Goal: Task Accomplishment & Management: Complete application form

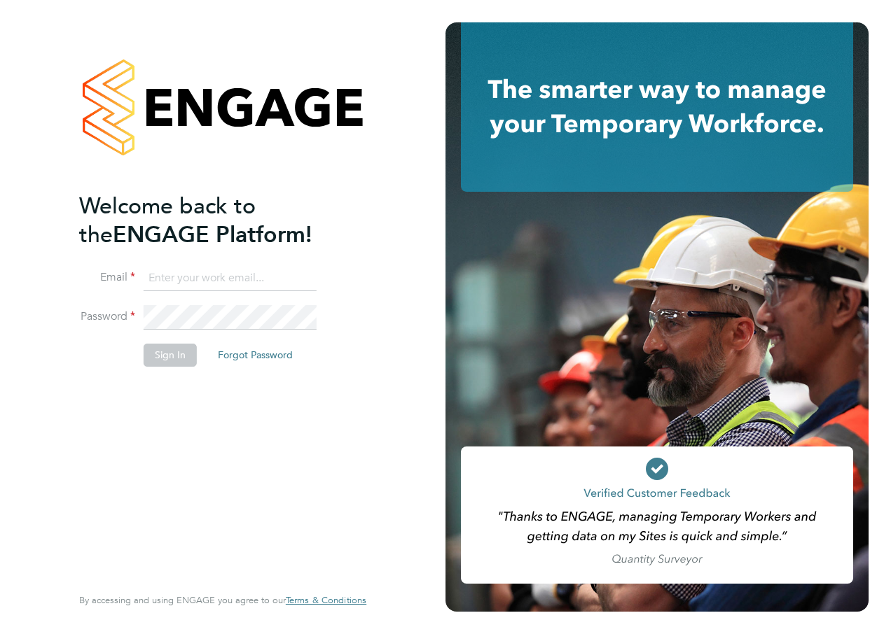
click at [207, 285] on input at bounding box center [230, 278] width 173 height 25
click at [203, 285] on input at bounding box center [230, 278] width 173 height 25
type input "megan.hall@hays.com"
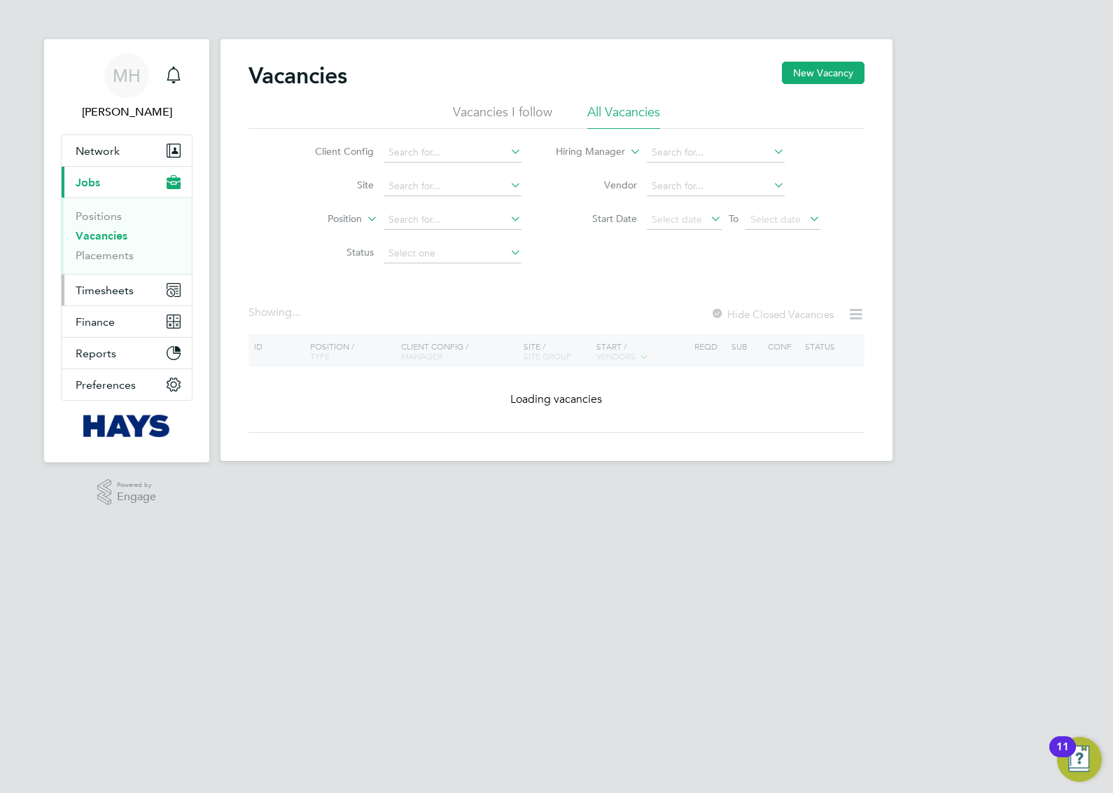
click at [127, 284] on span "Timesheets" at bounding box center [105, 290] width 58 height 13
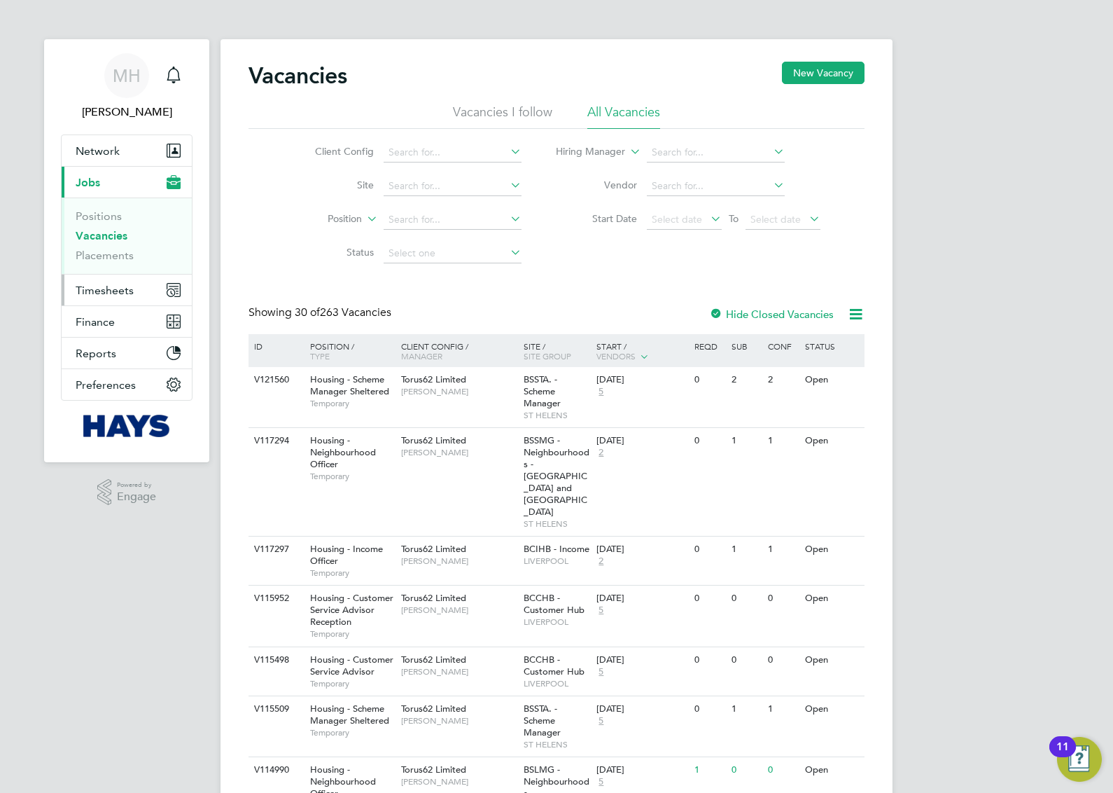
click at [124, 284] on span "Timesheets" at bounding box center [105, 290] width 58 height 13
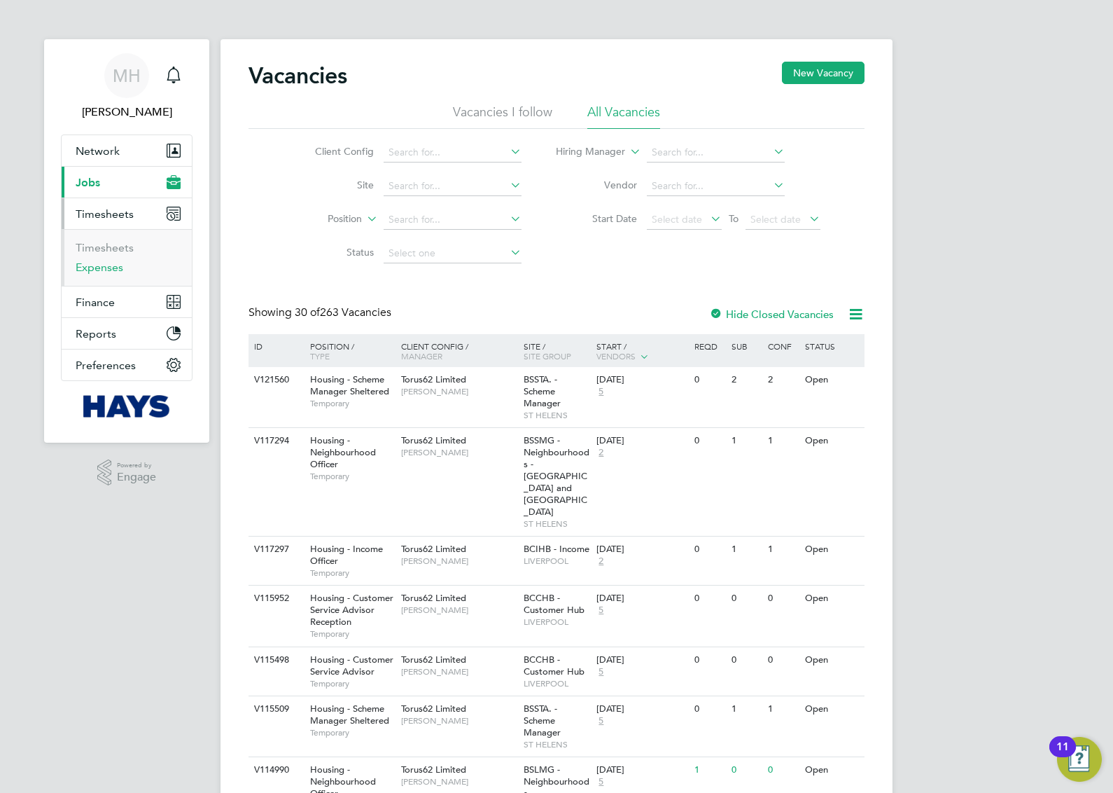
click at [112, 267] on link "Expenses" at bounding box center [100, 266] width 48 height 13
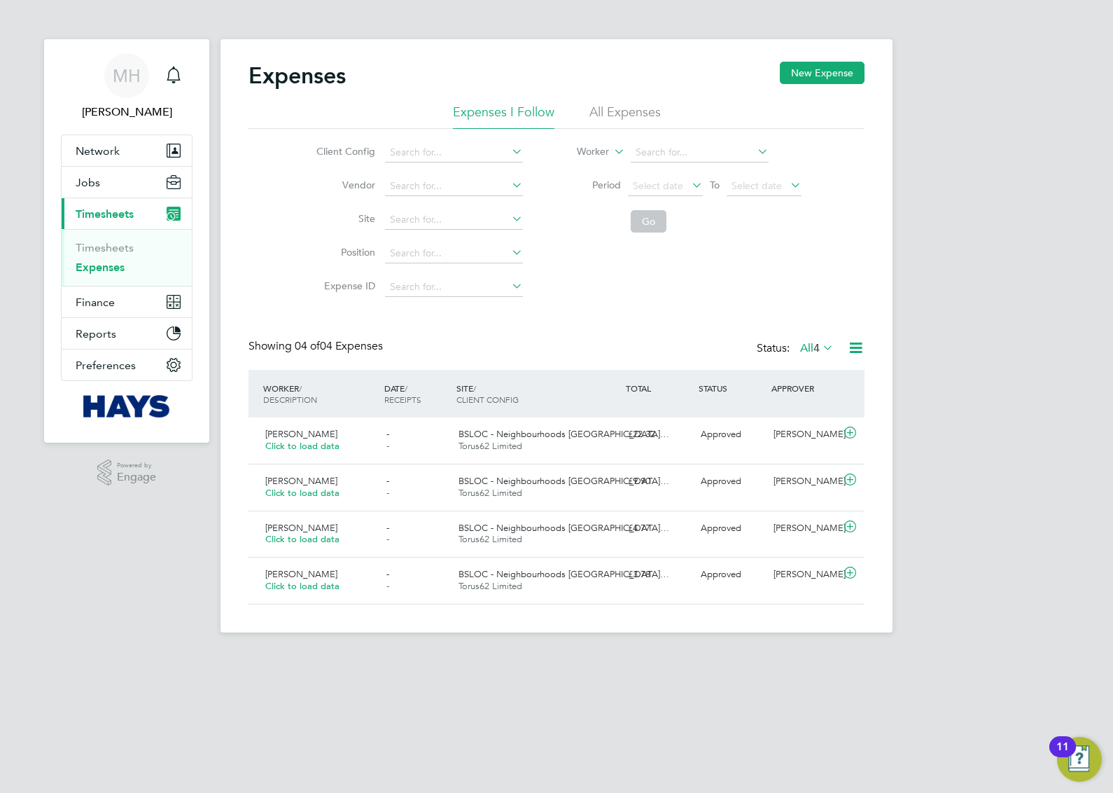
click at [627, 106] on li "All Expenses" at bounding box center [625, 116] width 71 height 25
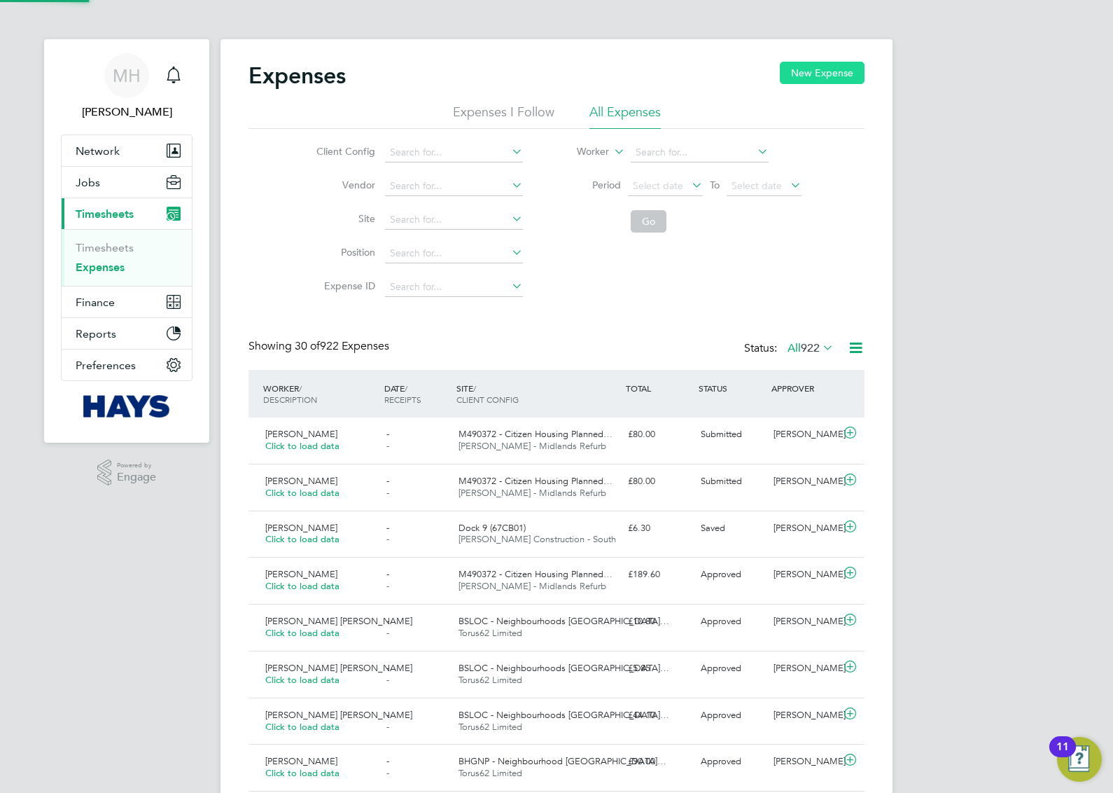
click at [830, 69] on button "New Expense" at bounding box center [822, 73] width 85 height 22
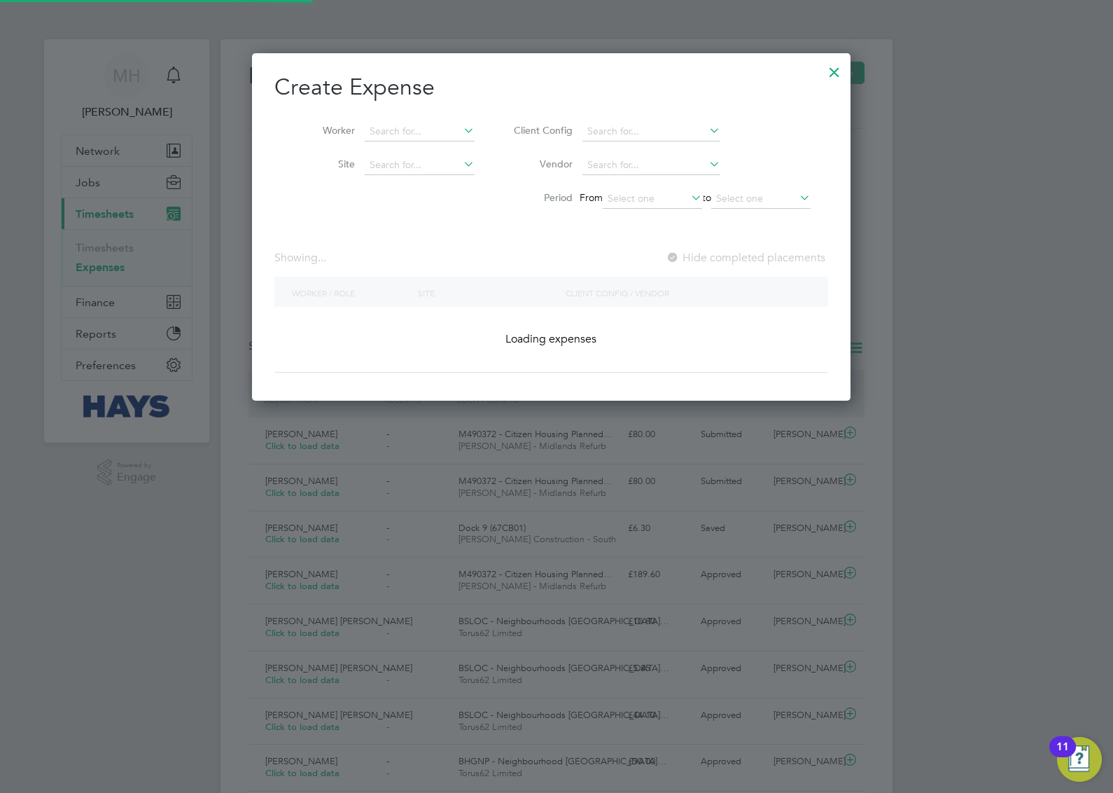
scroll to position [35, 121]
click at [403, 128] on input at bounding box center [420, 132] width 110 height 20
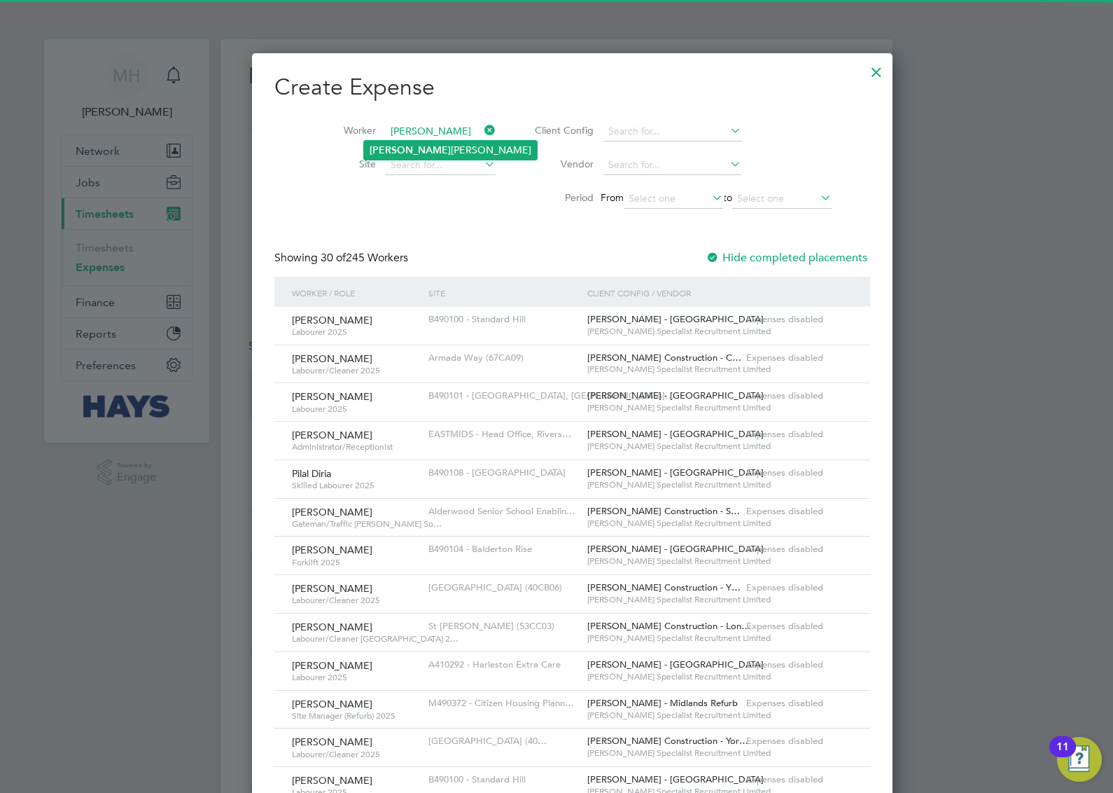
click at [424, 153] on li "[PERSON_NAME]" at bounding box center [450, 150] width 173 height 19
type input "[PERSON_NAME]"
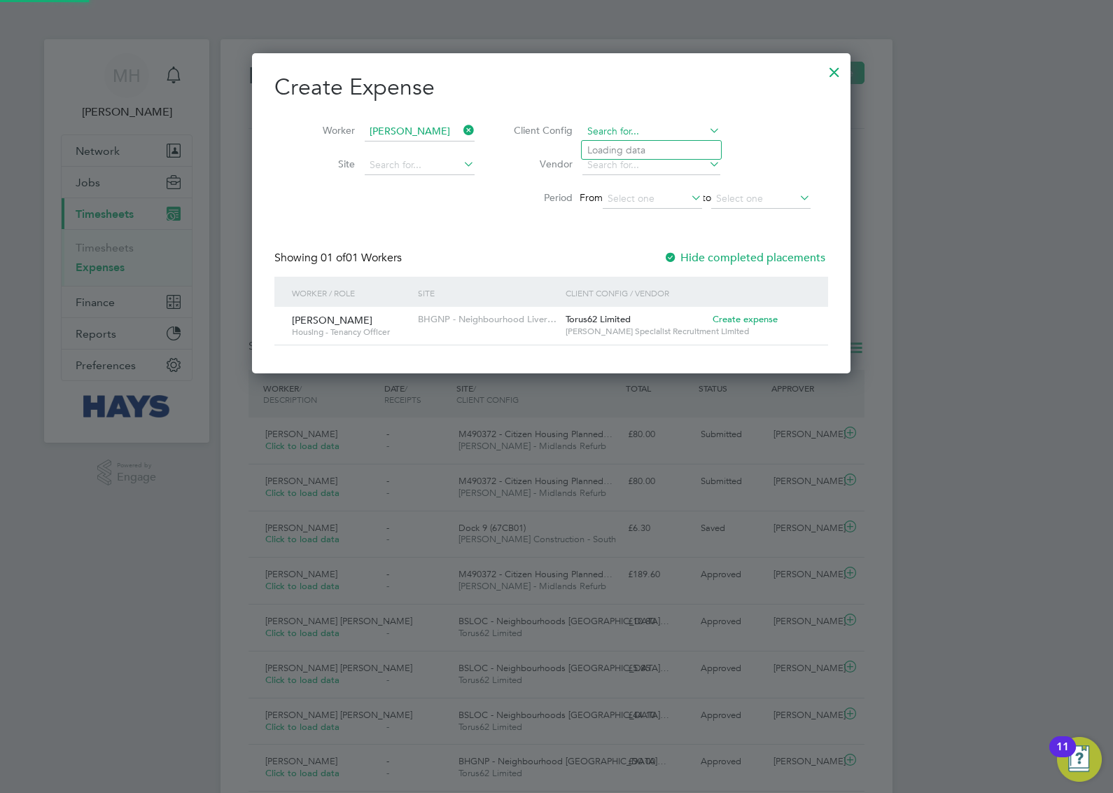
click at [657, 134] on input at bounding box center [652, 132] width 138 height 20
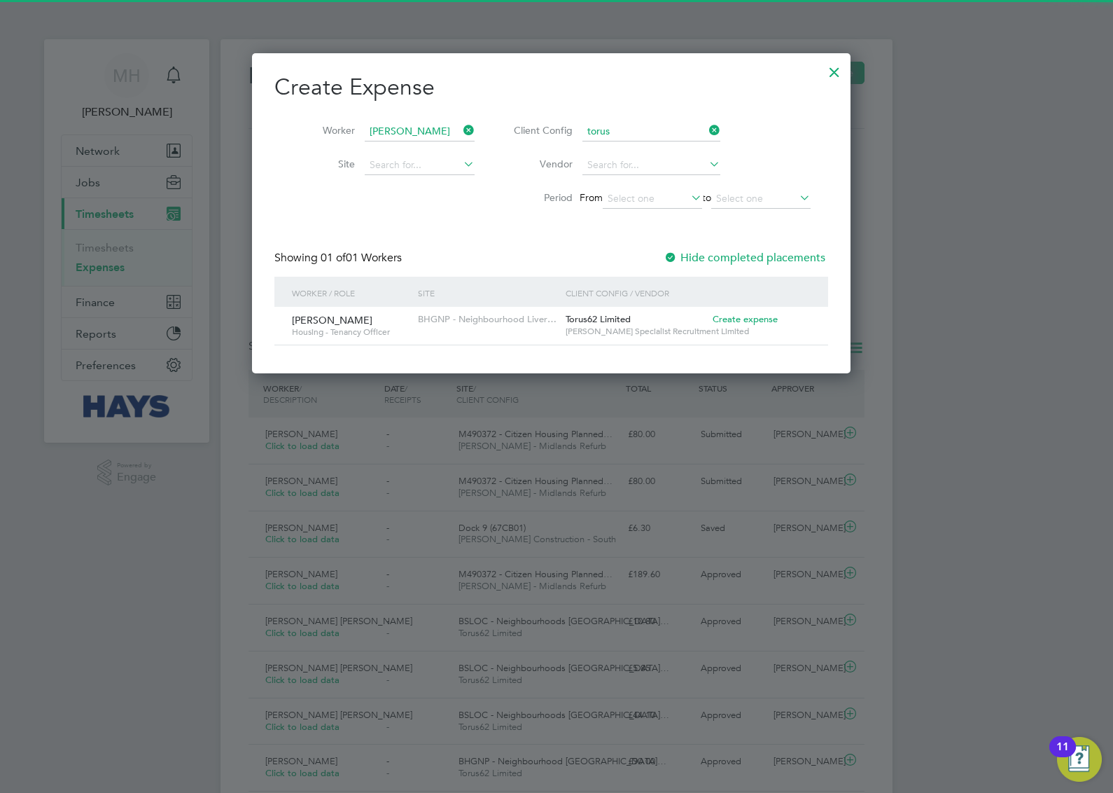
click at [651, 186] on li "Torus 62 Limited" at bounding box center [651, 188] width 139 height 19
type input "Torus62 Limited"
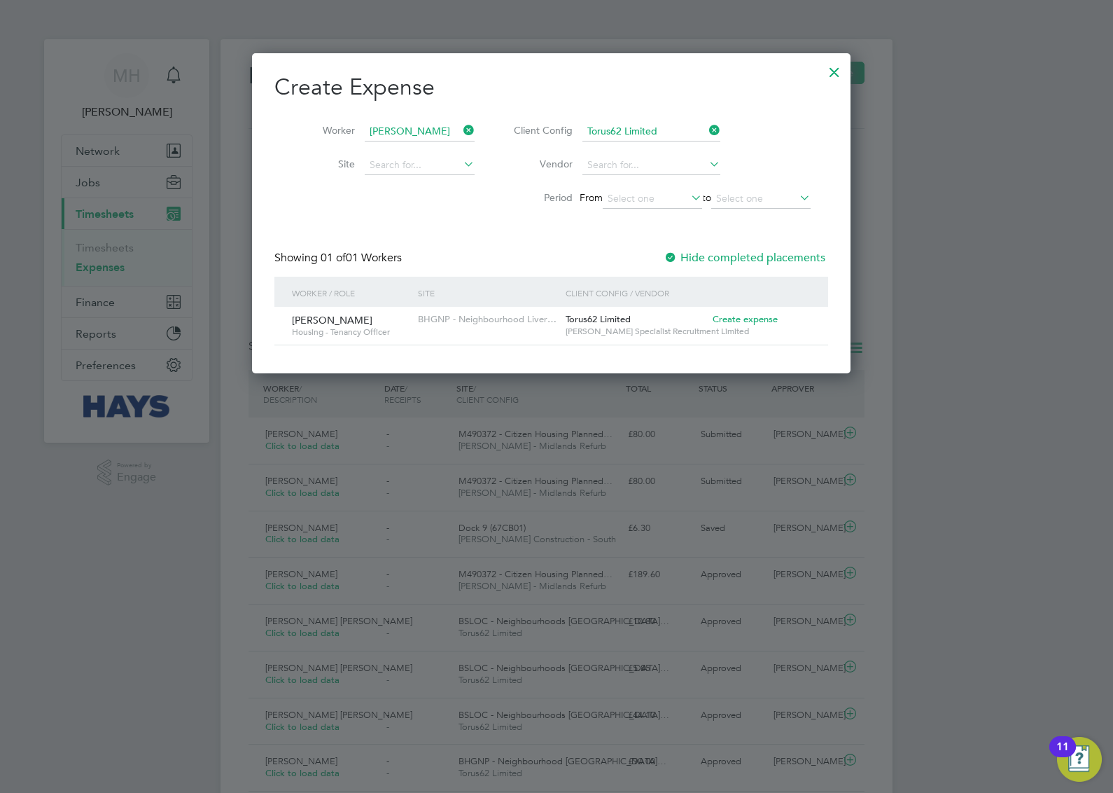
click at [749, 320] on span "Create expense" at bounding box center [745, 319] width 65 height 12
type input "[PERSON_NAME]"
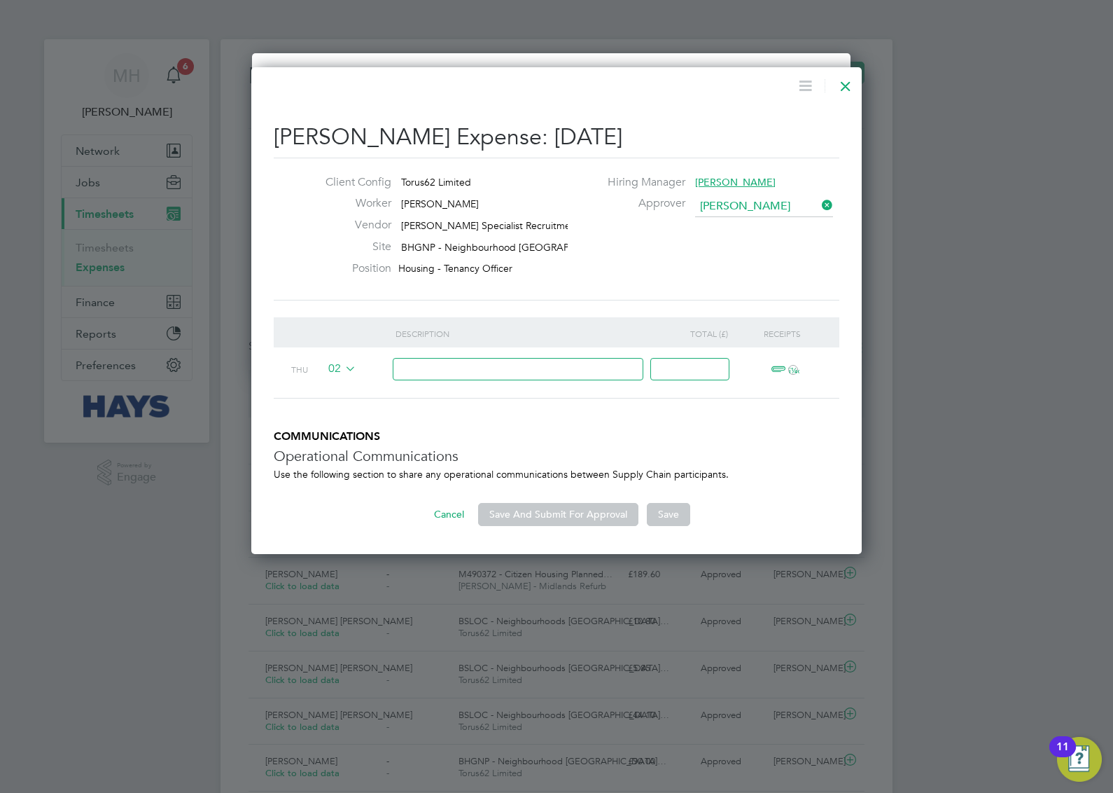
click at [342, 363] on icon at bounding box center [342, 368] width 0 height 11
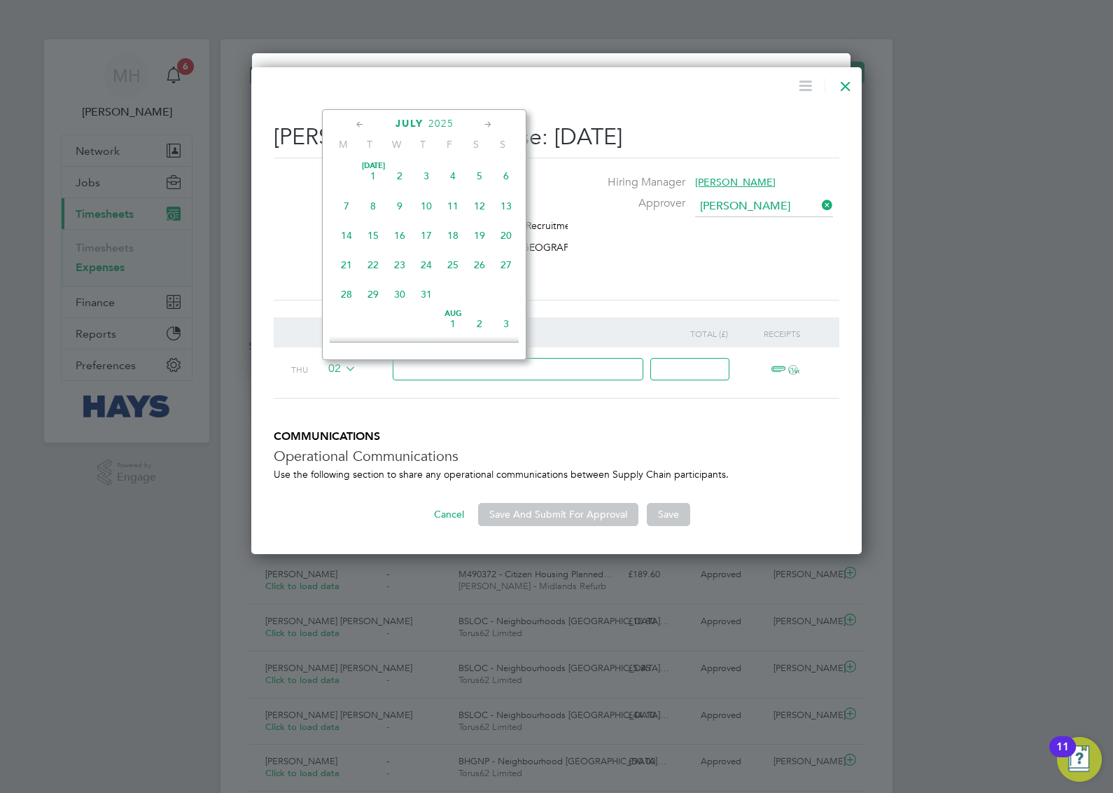
click at [375, 176] on span "[DATE]" at bounding box center [373, 175] width 27 height 27
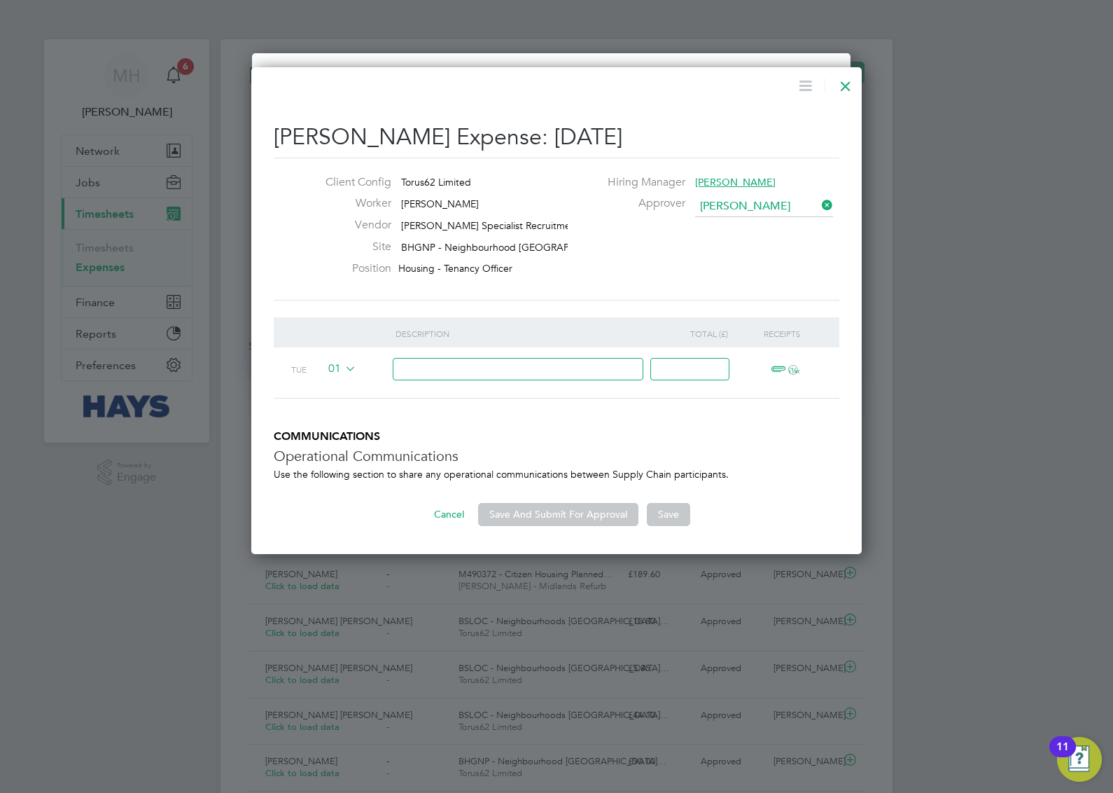
click at [562, 368] on input at bounding box center [518, 369] width 251 height 23
type input "Parking"
drag, startPoint x: 677, startPoint y: 361, endPoint x: 681, endPoint y: 354, distance: 7.2
click at [677, 359] on input at bounding box center [690, 369] width 79 height 23
type input "19"
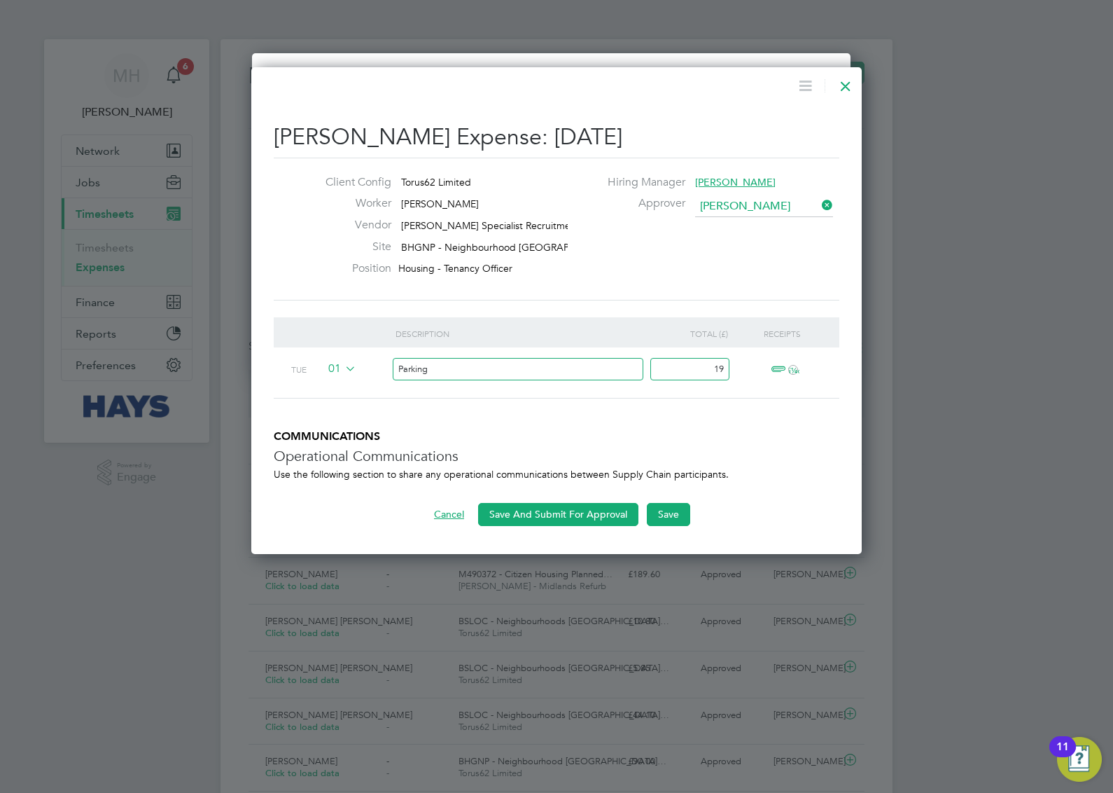
click at [657, 296] on div "Client Config Torus62 Limited Worker [PERSON_NAME] Vendor [PERSON_NAME] Special…" at bounding box center [557, 229] width 566 height 143
click at [779, 366] on span "ï¼‹" at bounding box center [782, 369] width 31 height 17
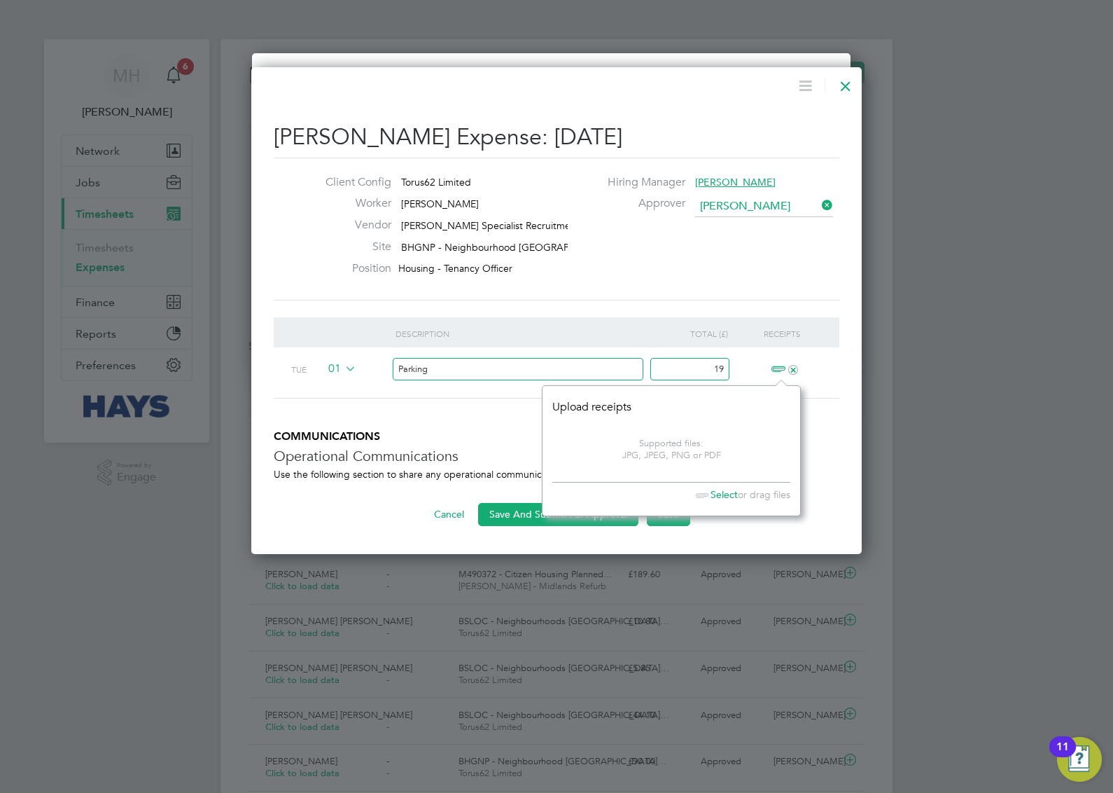
click at [719, 482] on footer "Select or drag files" at bounding box center [672, 492] width 238 height 20
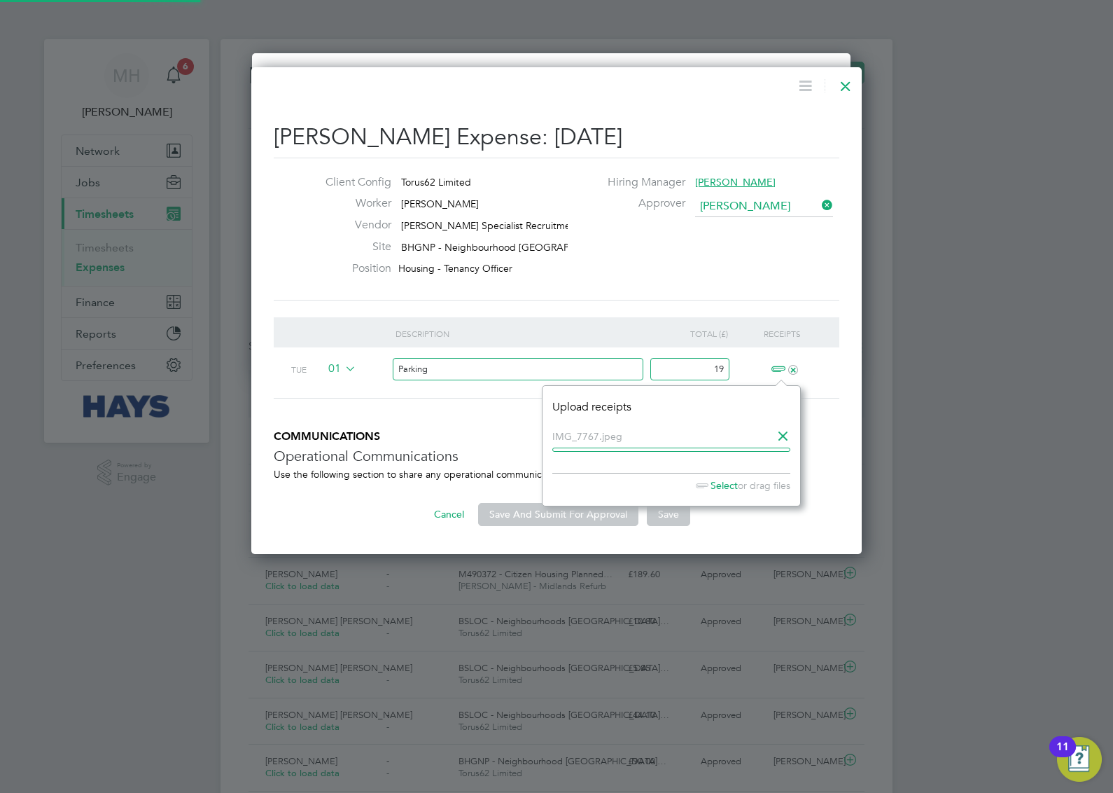
scroll to position [121, 258]
click at [662, 246] on div "Client Config Torus62 Limited Worker [PERSON_NAME] Vendor [PERSON_NAME] Special…" at bounding box center [556, 229] width 577 height 108
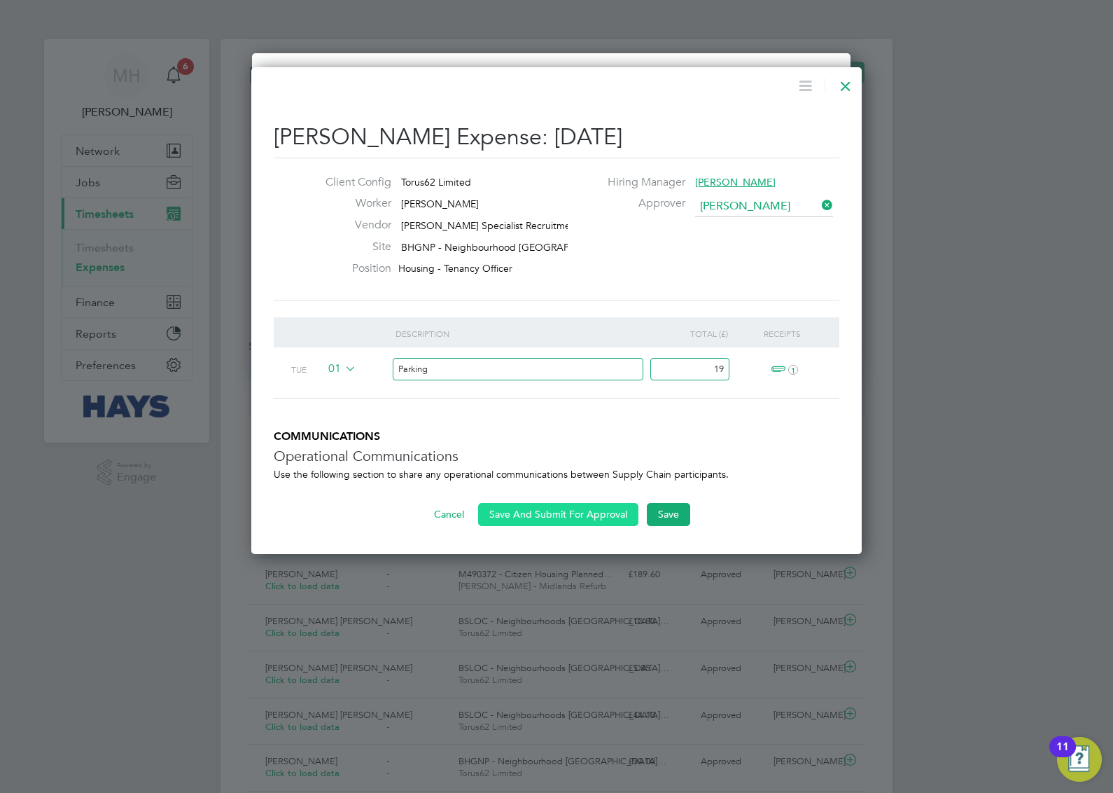
click at [593, 509] on button "Save And Submit For Approval" at bounding box center [558, 514] width 160 height 22
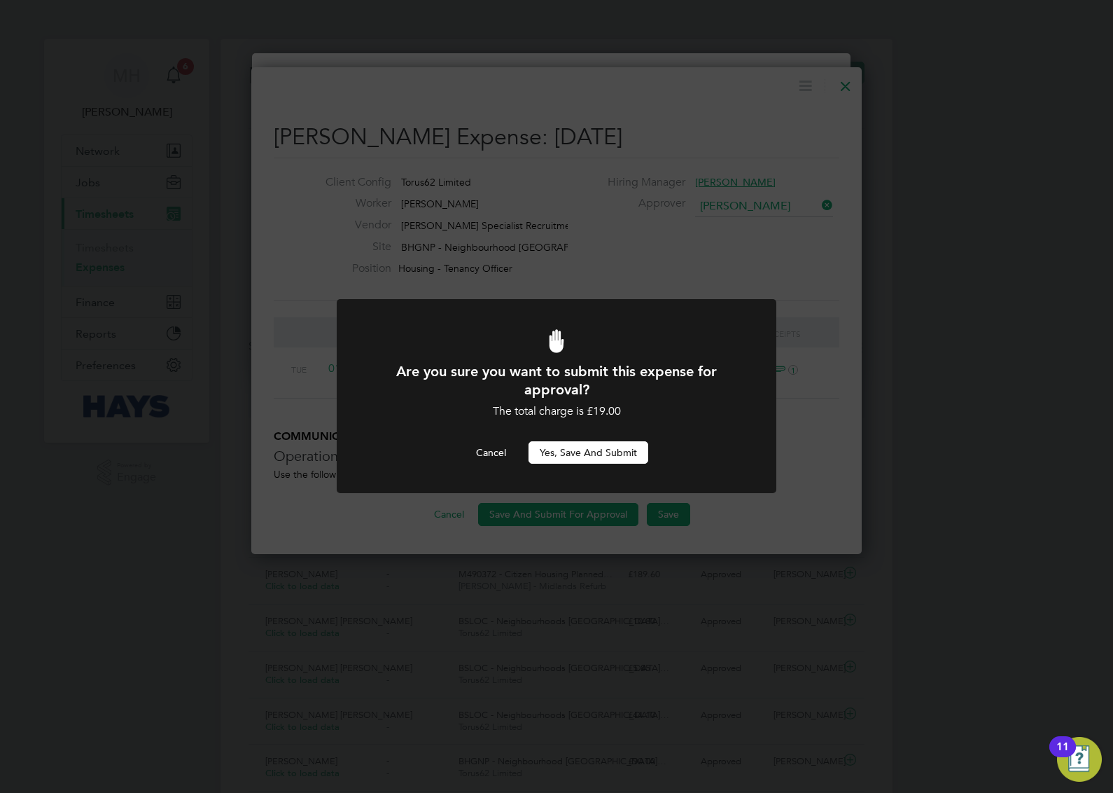
click at [571, 452] on button "Yes, Save and Submit" at bounding box center [589, 452] width 120 height 22
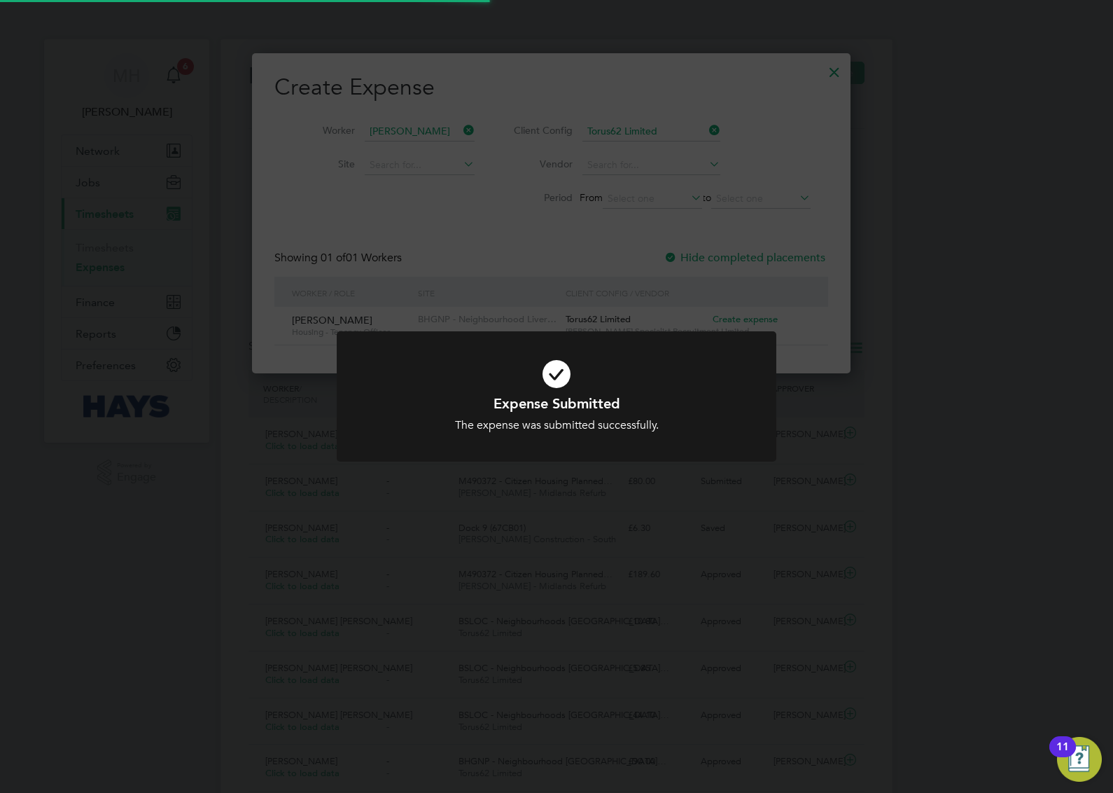
scroll to position [37, 151]
drag, startPoint x: 723, startPoint y: 406, endPoint x: 735, endPoint y: 389, distance: 21.6
click at [723, 406] on h1 "Expense Submitted" at bounding box center [557, 403] width 364 height 18
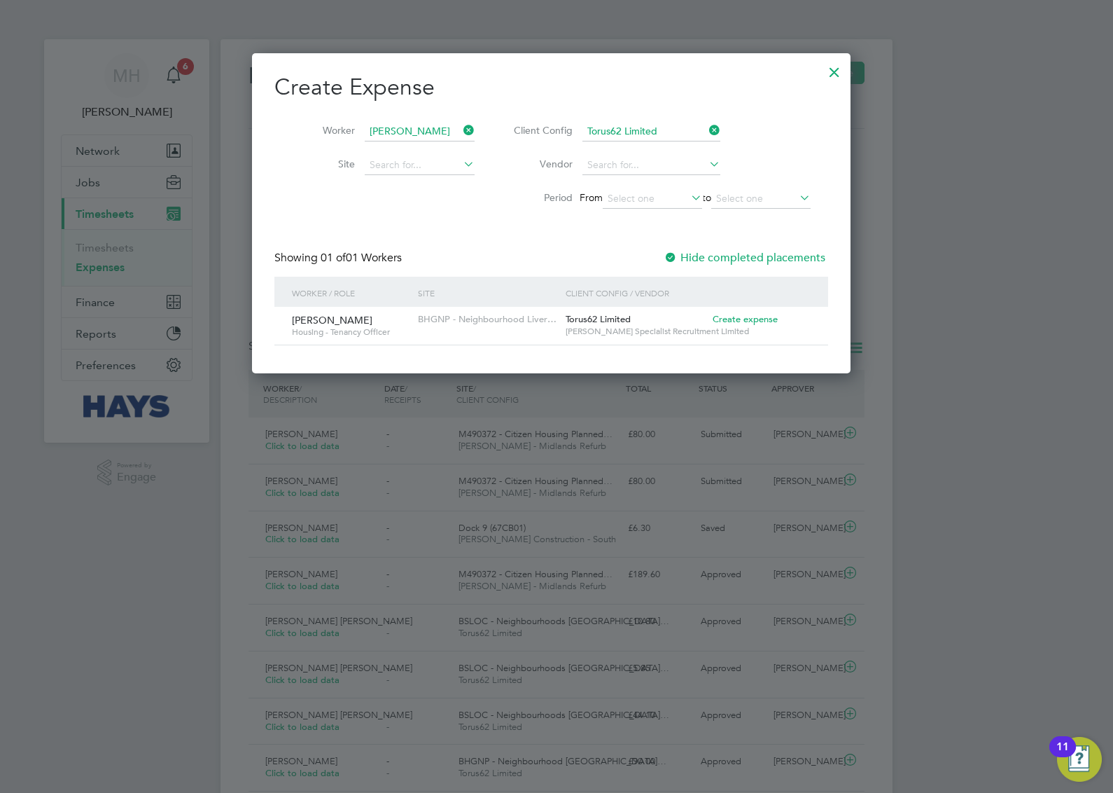
click at [751, 316] on span "Create expense" at bounding box center [745, 319] width 65 height 12
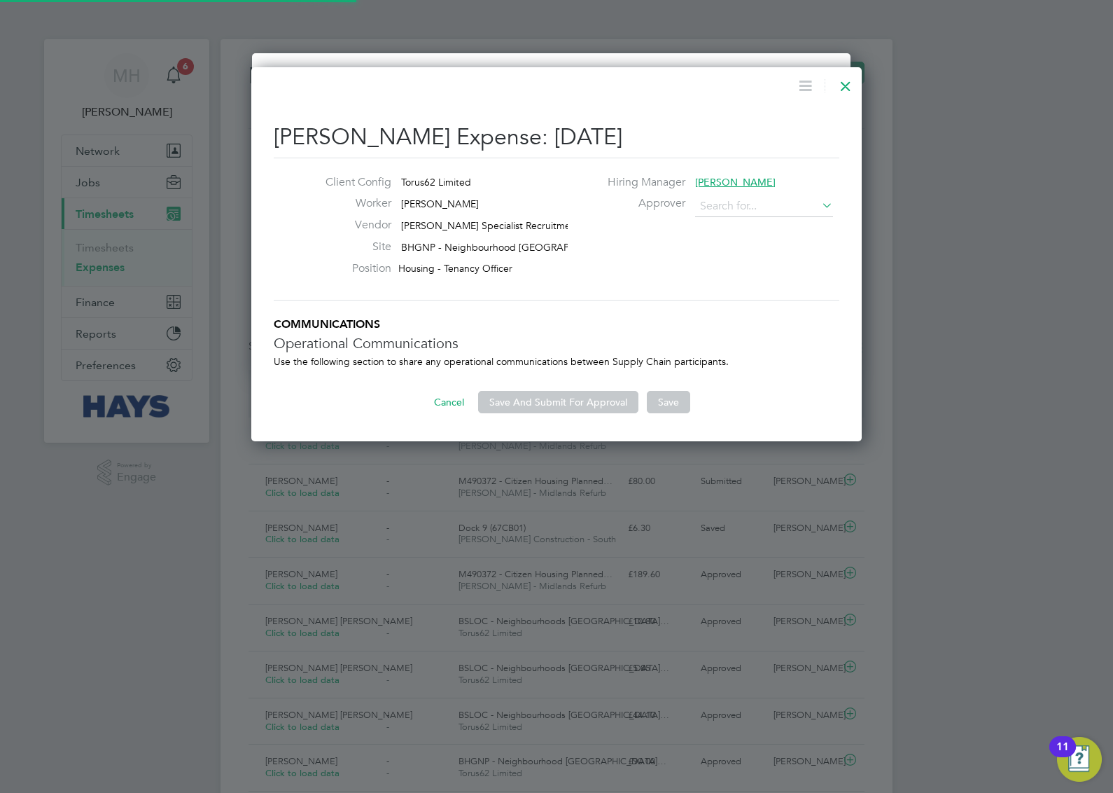
type input "[PERSON_NAME]"
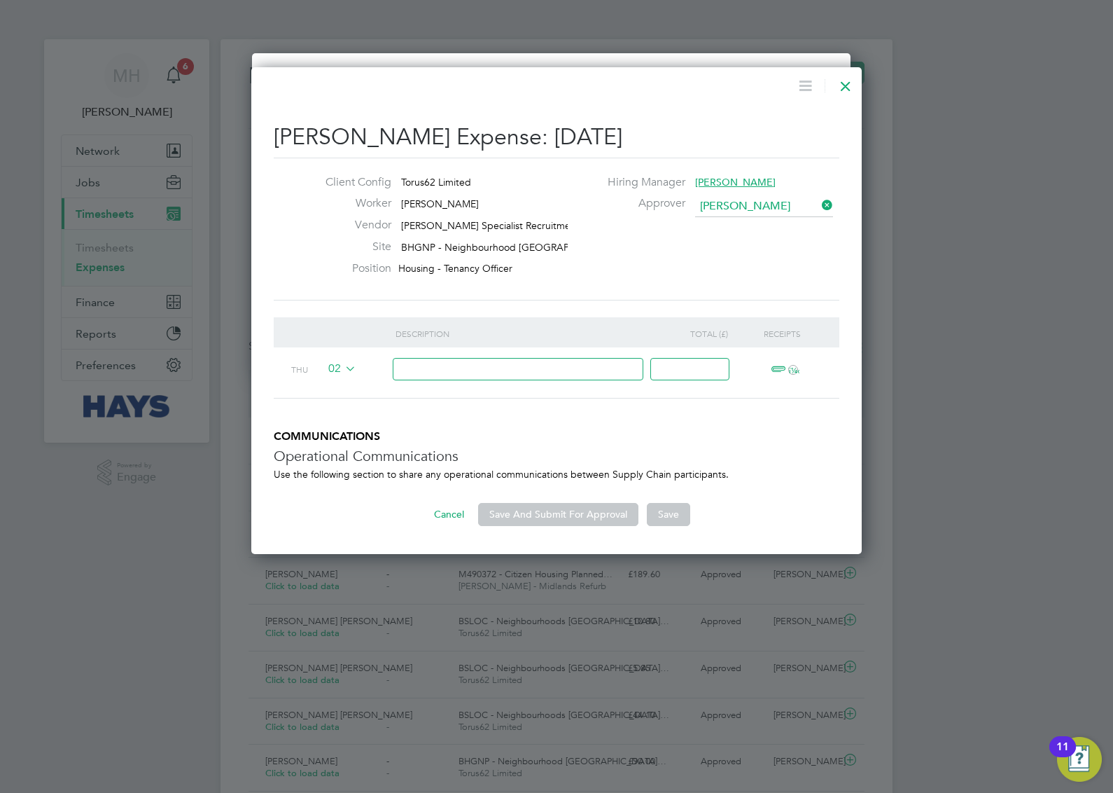
click at [322, 369] on div "02" at bounding box center [358, 368] width 76 height 43
click at [331, 366] on span "02" at bounding box center [340, 368] width 33 height 15
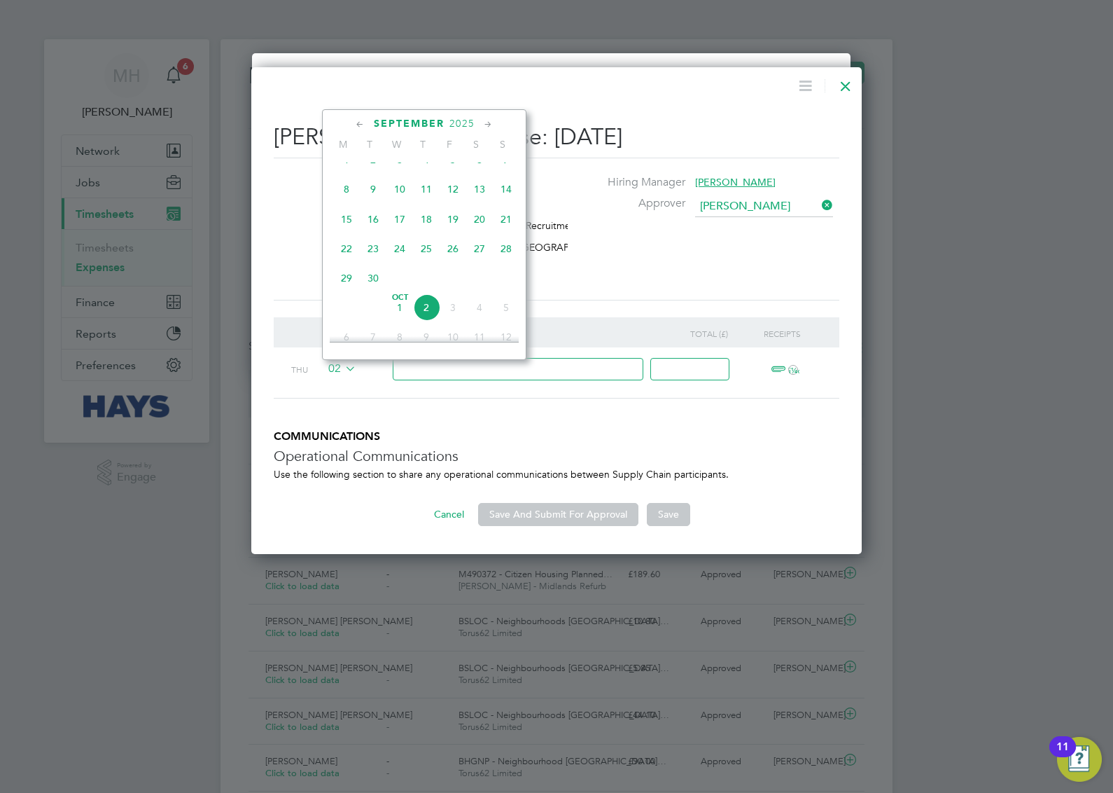
click at [429, 260] on span "25" at bounding box center [426, 248] width 27 height 27
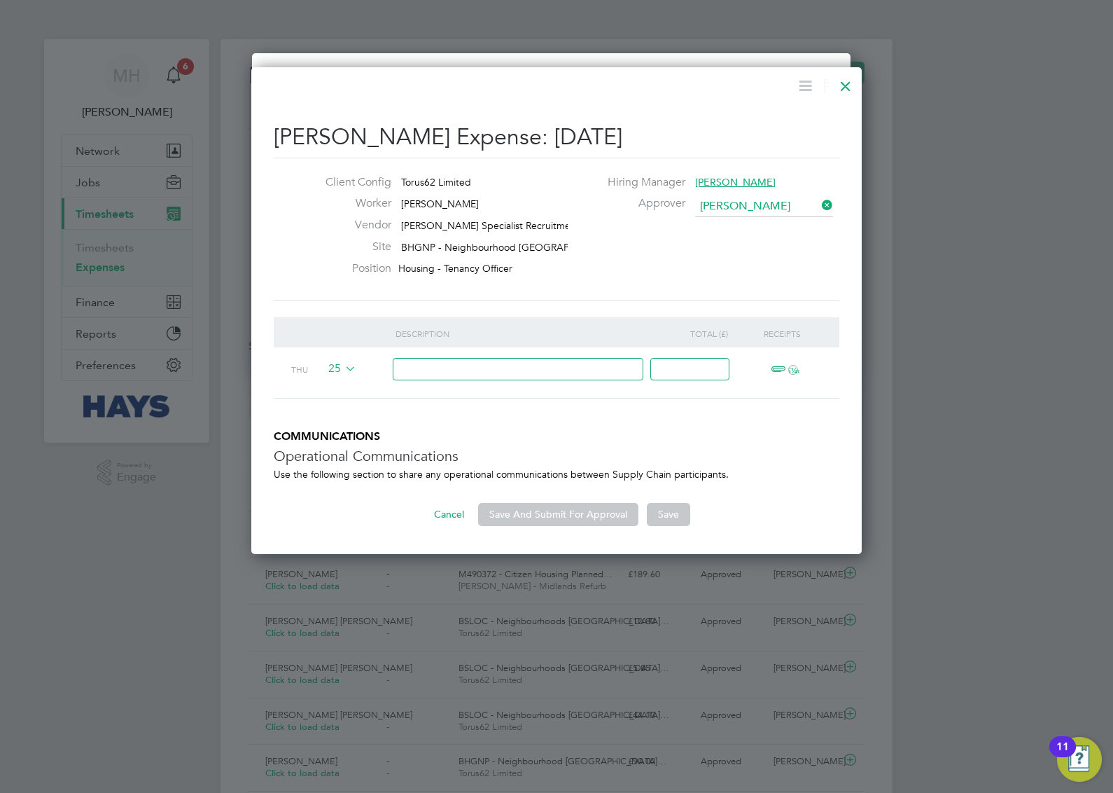
click at [571, 375] on input at bounding box center [518, 369] width 251 height 23
type input "Parking"
click at [687, 365] on input at bounding box center [690, 369] width 79 height 23
type input "2.50"
click at [779, 365] on span "ï¼‹" at bounding box center [782, 369] width 31 height 17
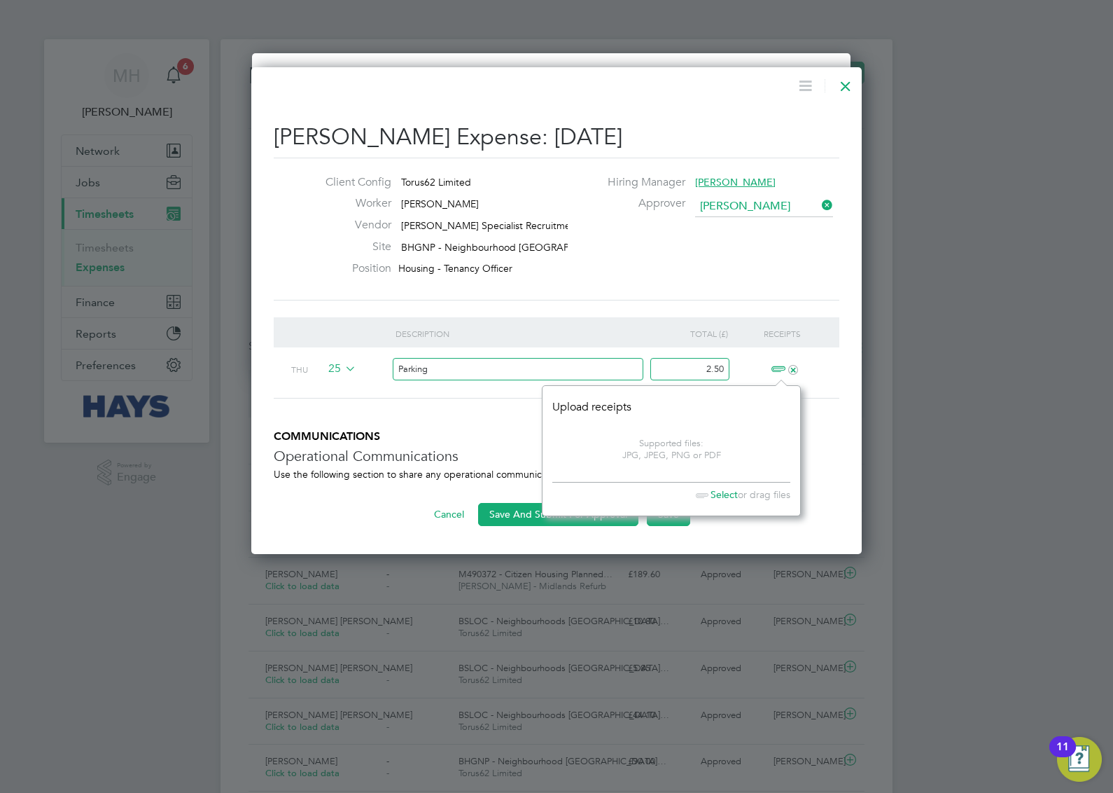
click at [718, 494] on span "Select" at bounding box center [714, 494] width 48 height 13
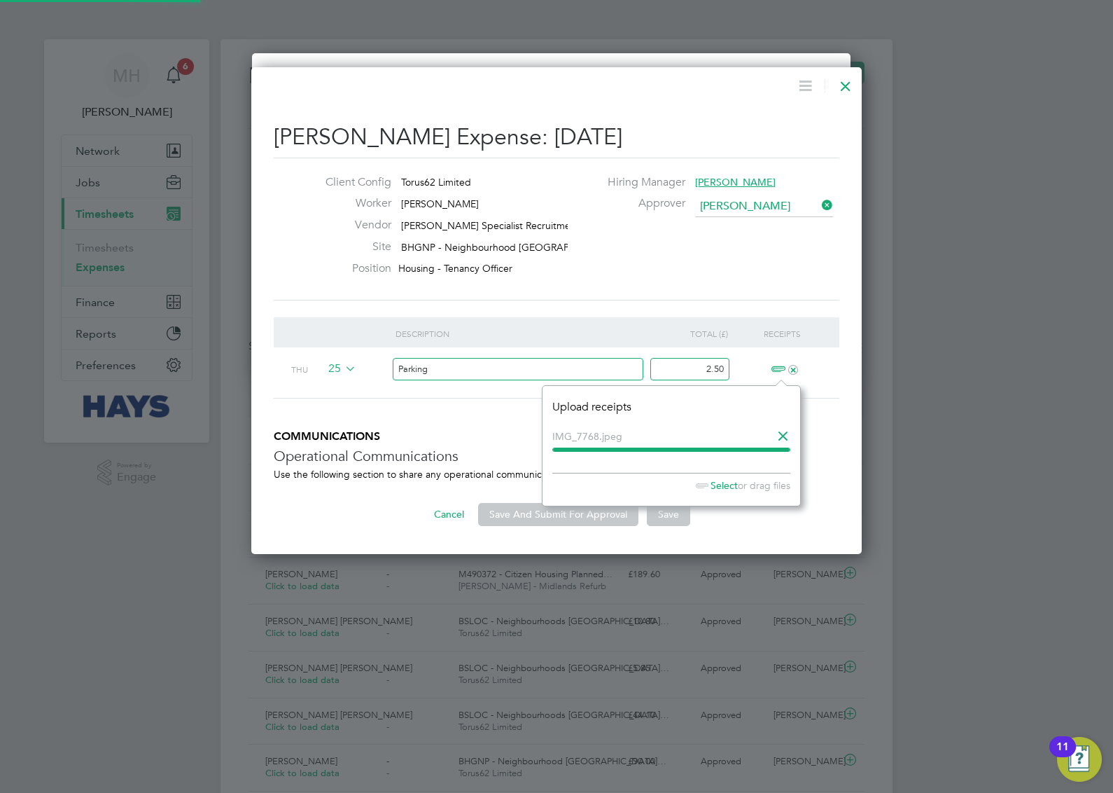
click at [622, 279] on div "Client Config Torus62 Limited Worker [PERSON_NAME] Vendor [PERSON_NAME] Special…" at bounding box center [556, 229] width 577 height 108
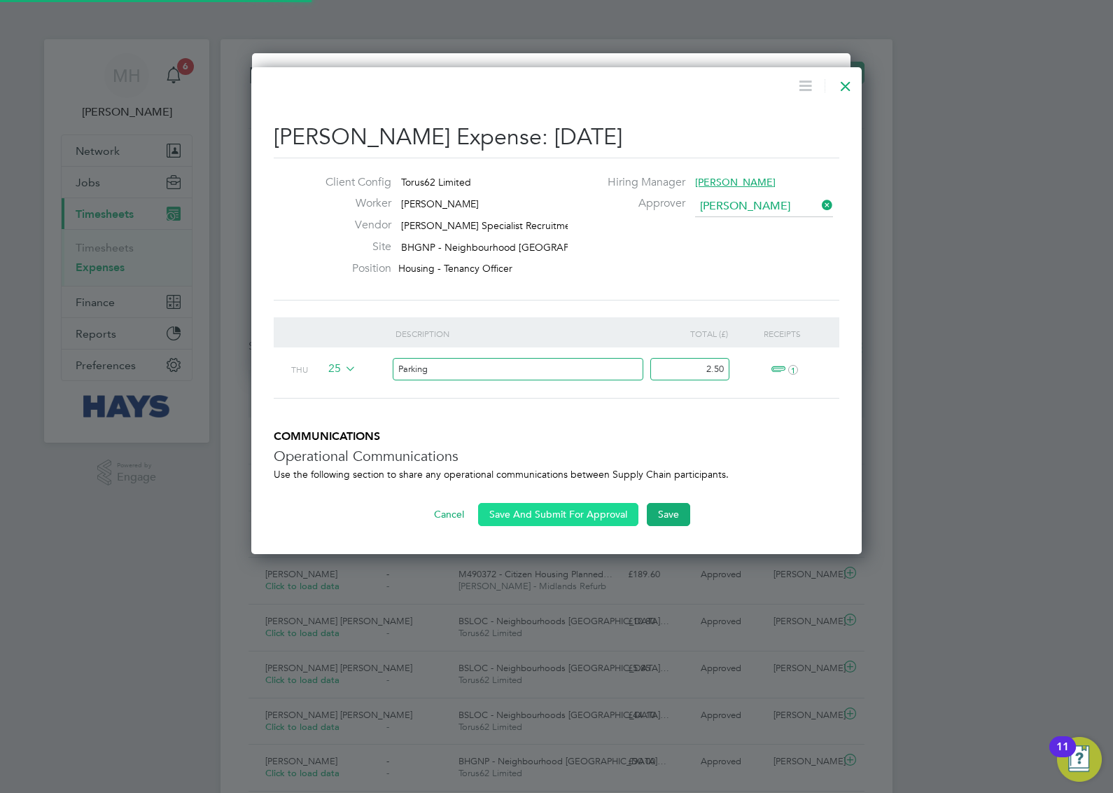
click at [573, 515] on button "Save And Submit For Approval" at bounding box center [558, 514] width 160 height 22
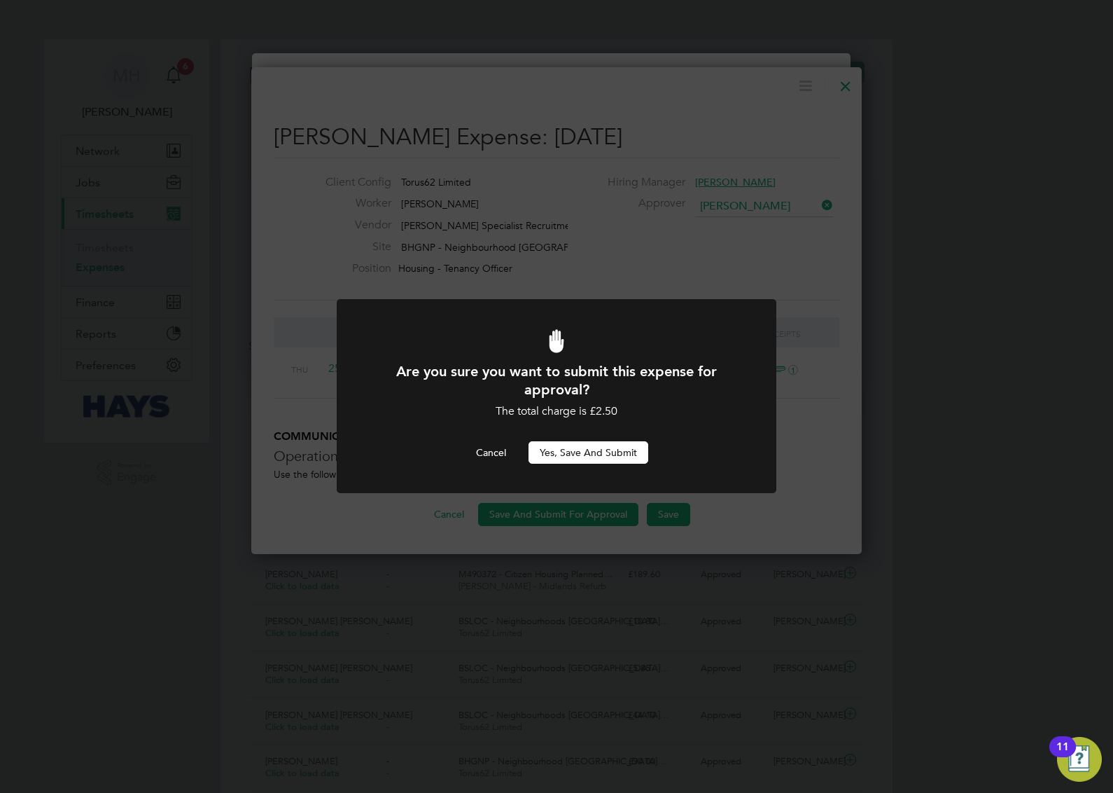
click at [578, 445] on button "Yes, Save and Submit" at bounding box center [589, 452] width 120 height 22
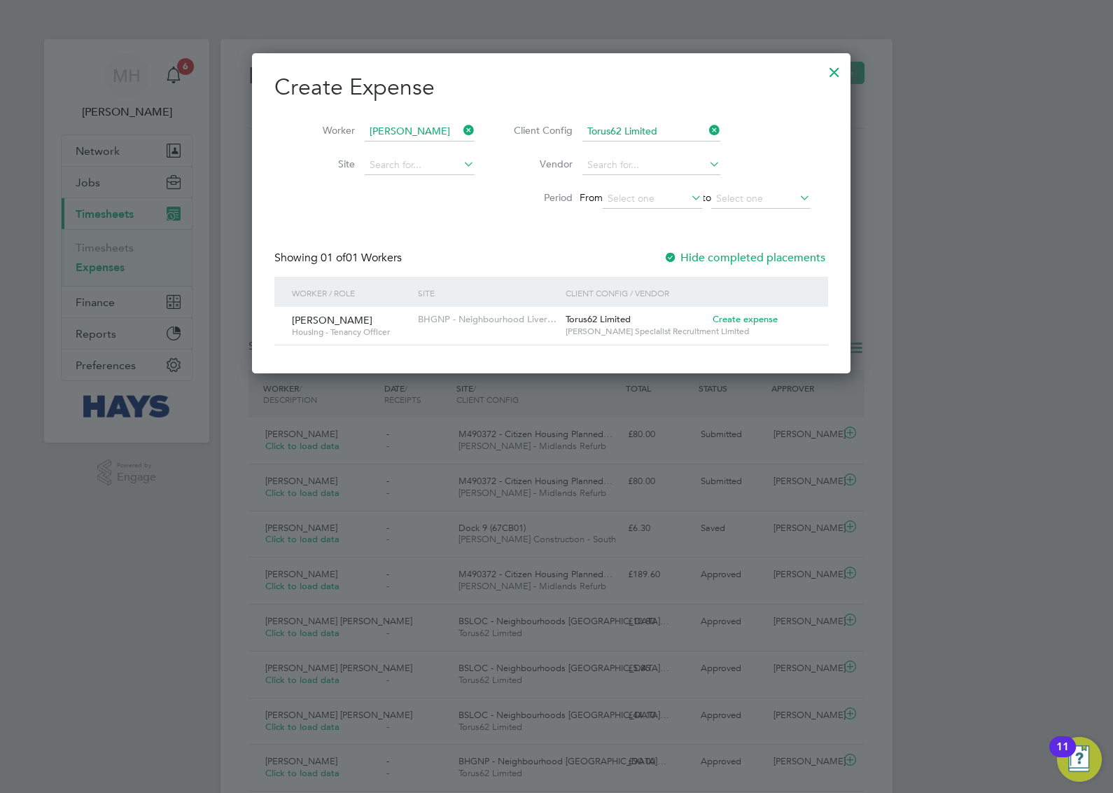
click at [760, 317] on span "Create expense" at bounding box center [745, 319] width 65 height 12
type input "[PERSON_NAME]"
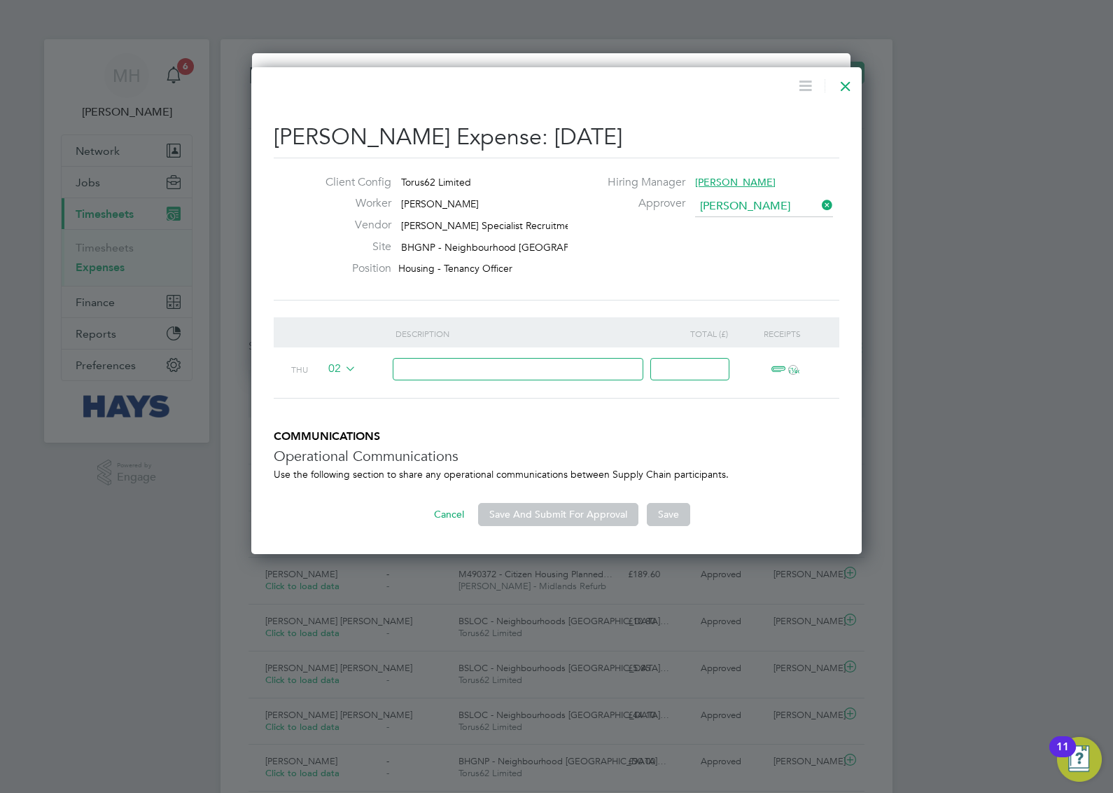
click at [331, 369] on span "02" at bounding box center [340, 368] width 33 height 15
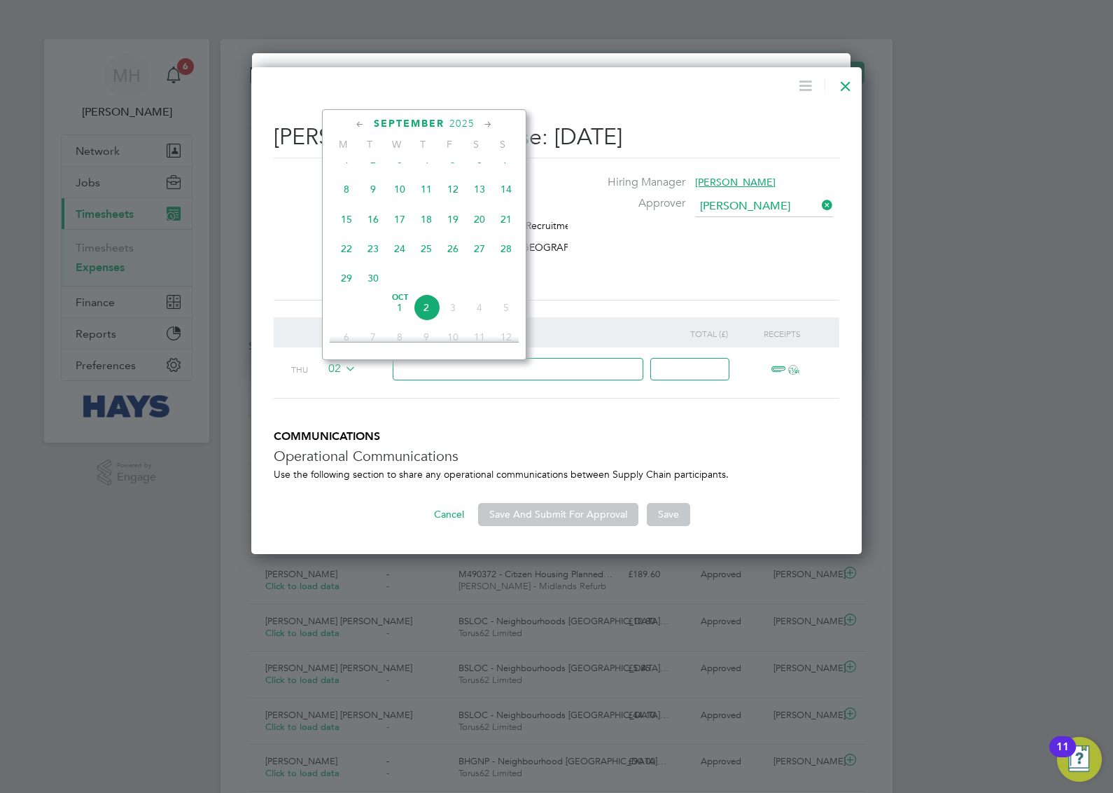
click at [454, 260] on span "26" at bounding box center [453, 248] width 27 height 27
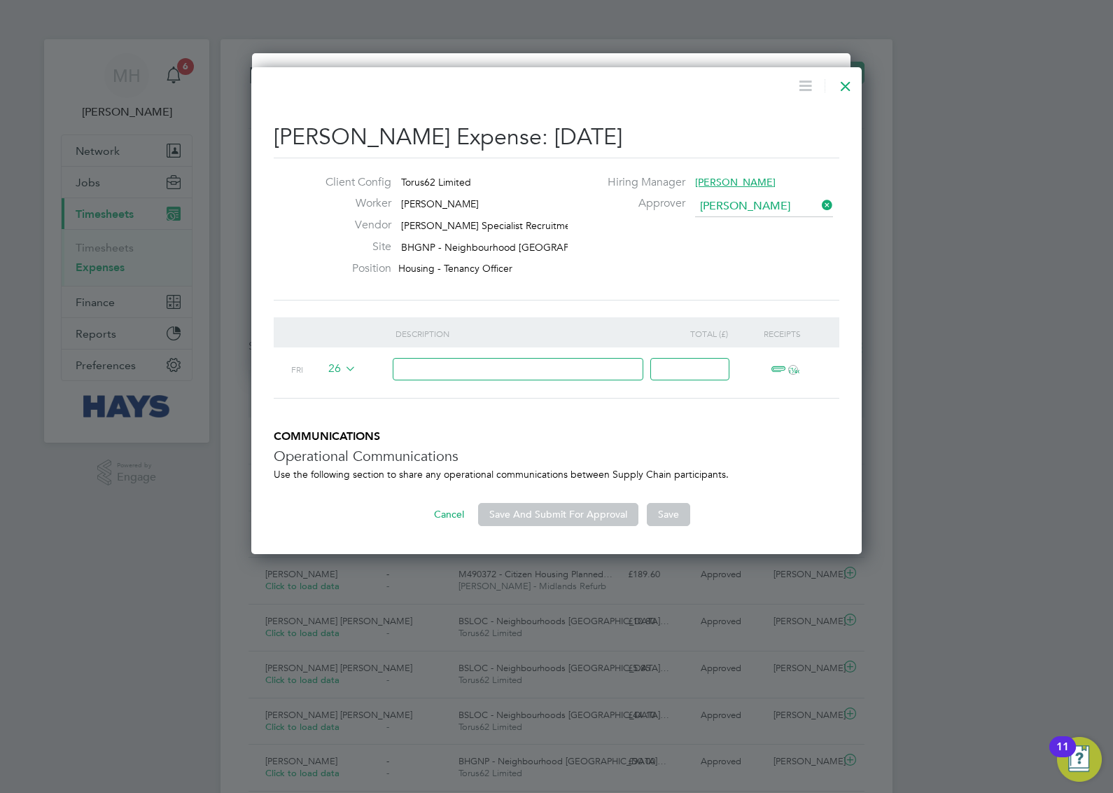
click at [537, 366] on input at bounding box center [518, 369] width 251 height 23
type input "a"
type input "Parking"
type input "2.90"
click at [785, 368] on span "ï¼‹" at bounding box center [782, 369] width 31 height 17
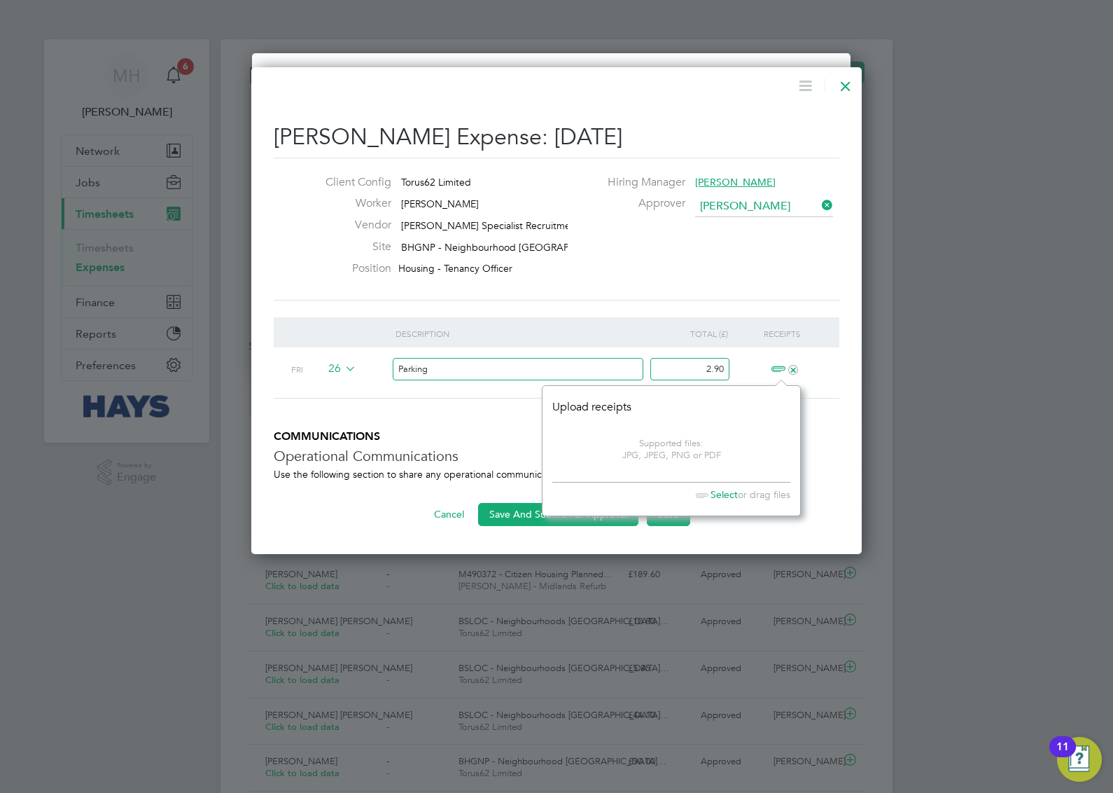
click at [714, 494] on span "Select" at bounding box center [714, 494] width 48 height 13
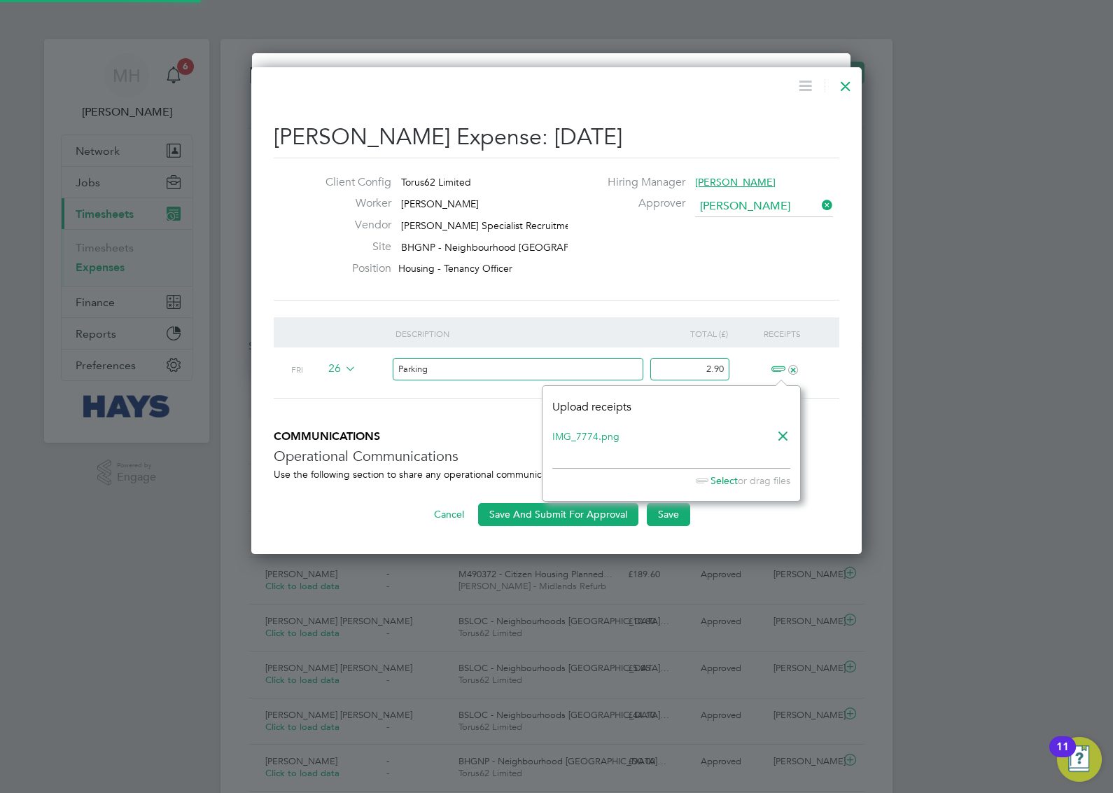
click at [694, 281] on div "Client Config Torus62 Limited Worker [PERSON_NAME] Vendor [PERSON_NAME] Special…" at bounding box center [556, 229] width 577 height 108
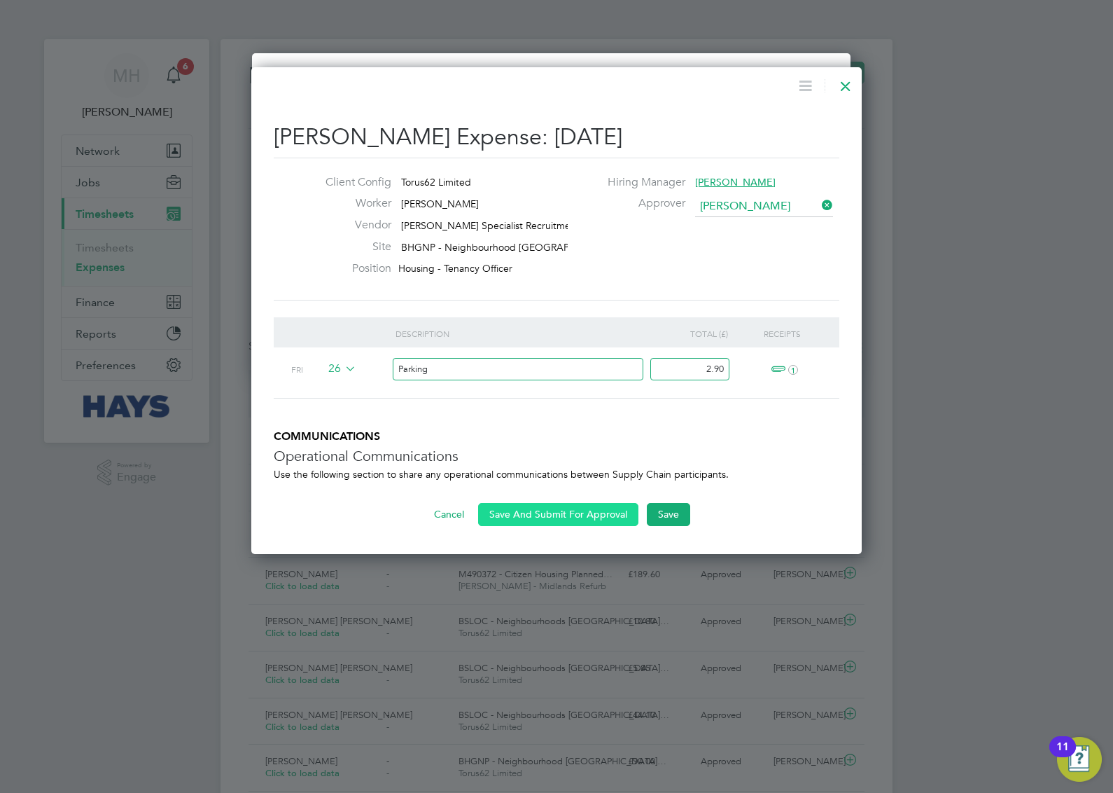
click at [554, 508] on button "Save And Submit For Approval" at bounding box center [558, 514] width 160 height 22
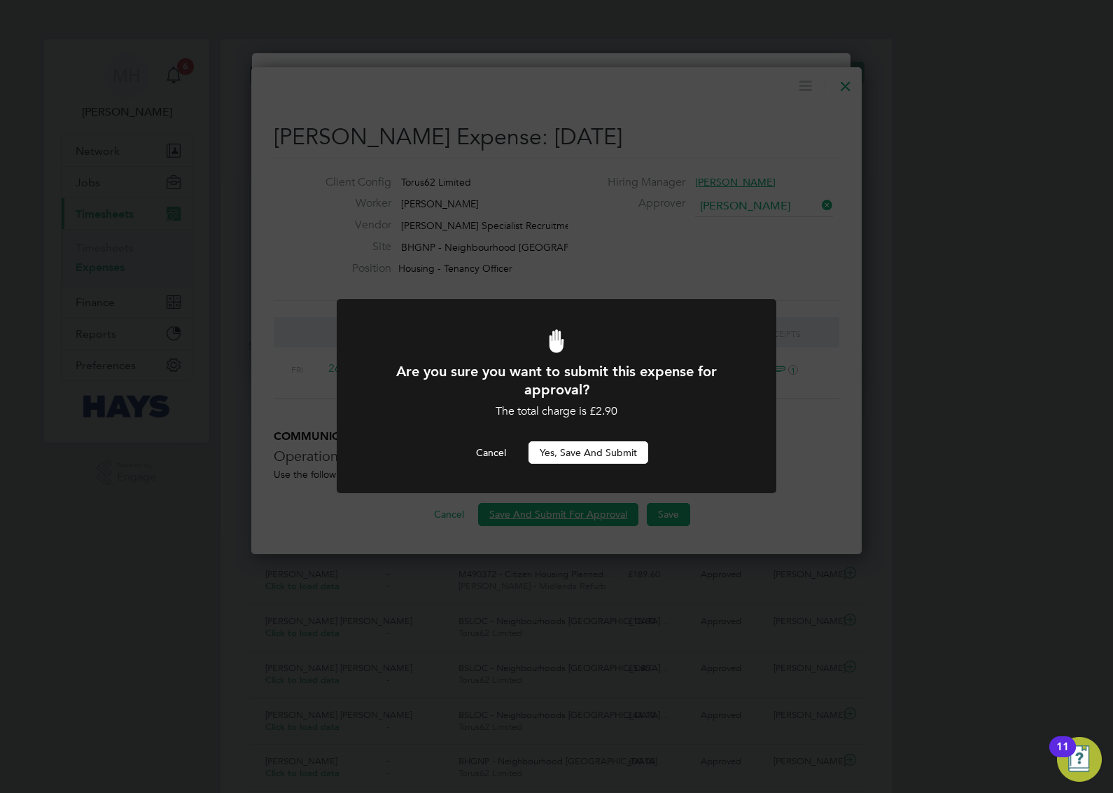
click at [580, 445] on button "Yes, Save and Submit" at bounding box center [589, 452] width 120 height 22
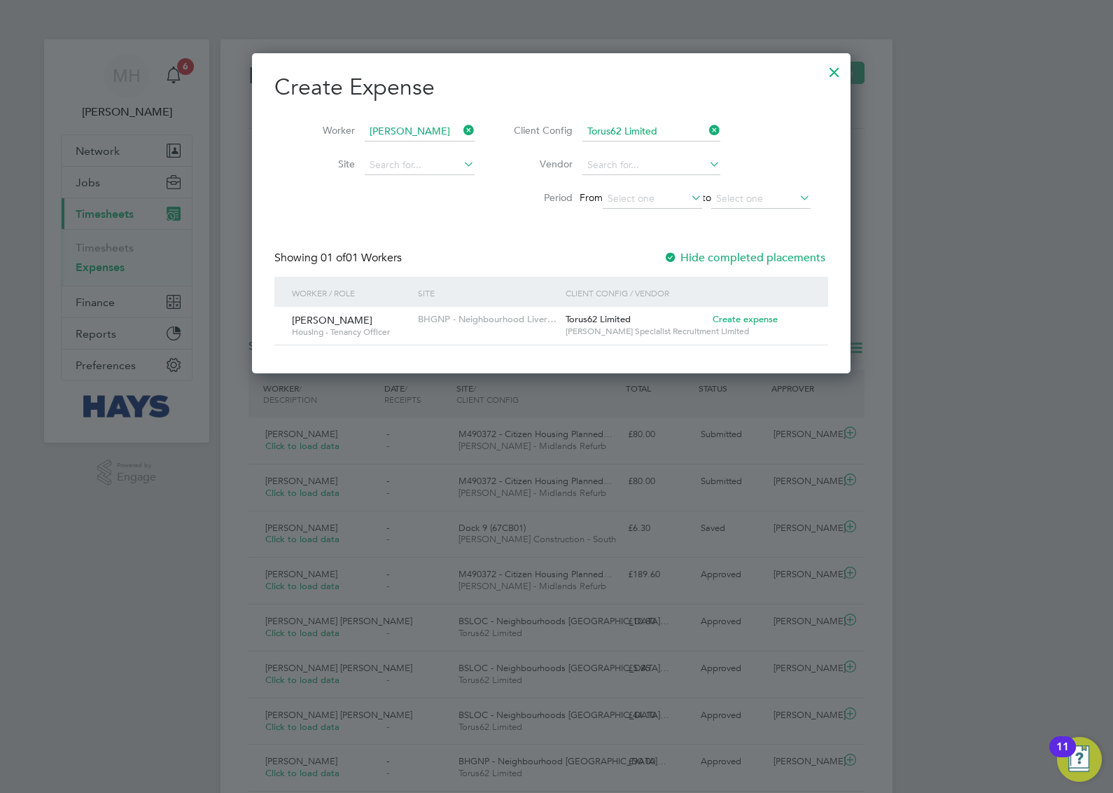
click at [1043, 399] on div at bounding box center [556, 396] width 1113 height 793
click at [847, 71] on div at bounding box center [834, 68] width 25 height 25
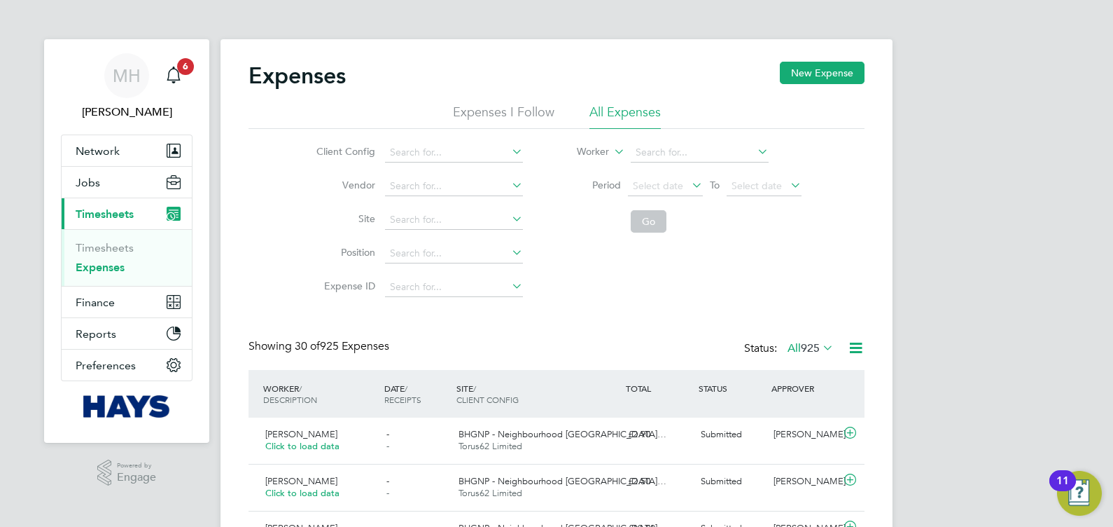
scroll to position [35, 121]
